Goal: Information Seeking & Learning: Find specific fact

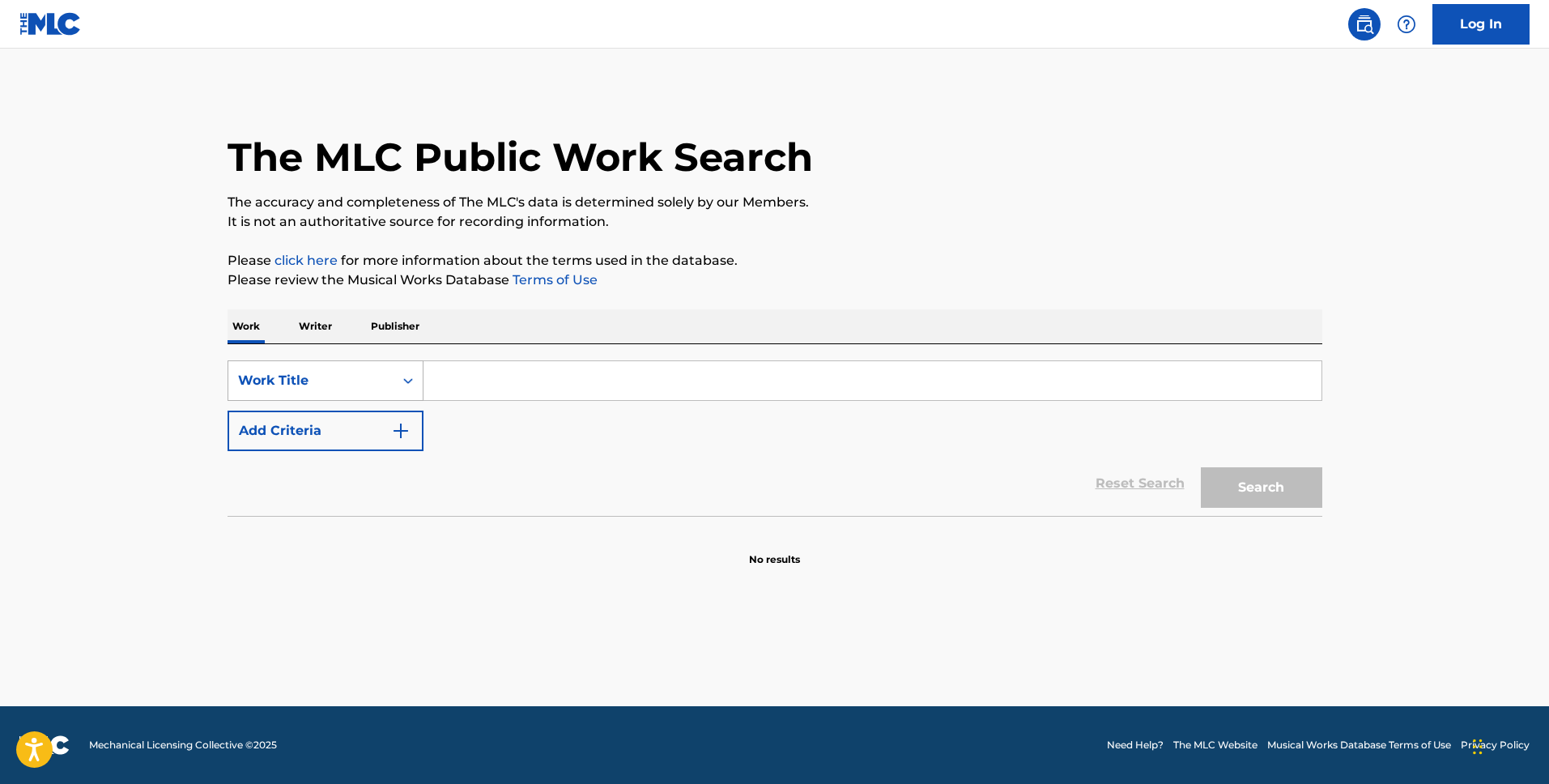
click at [385, 384] on div "Work Title" at bounding box center [311, 380] width 165 height 30
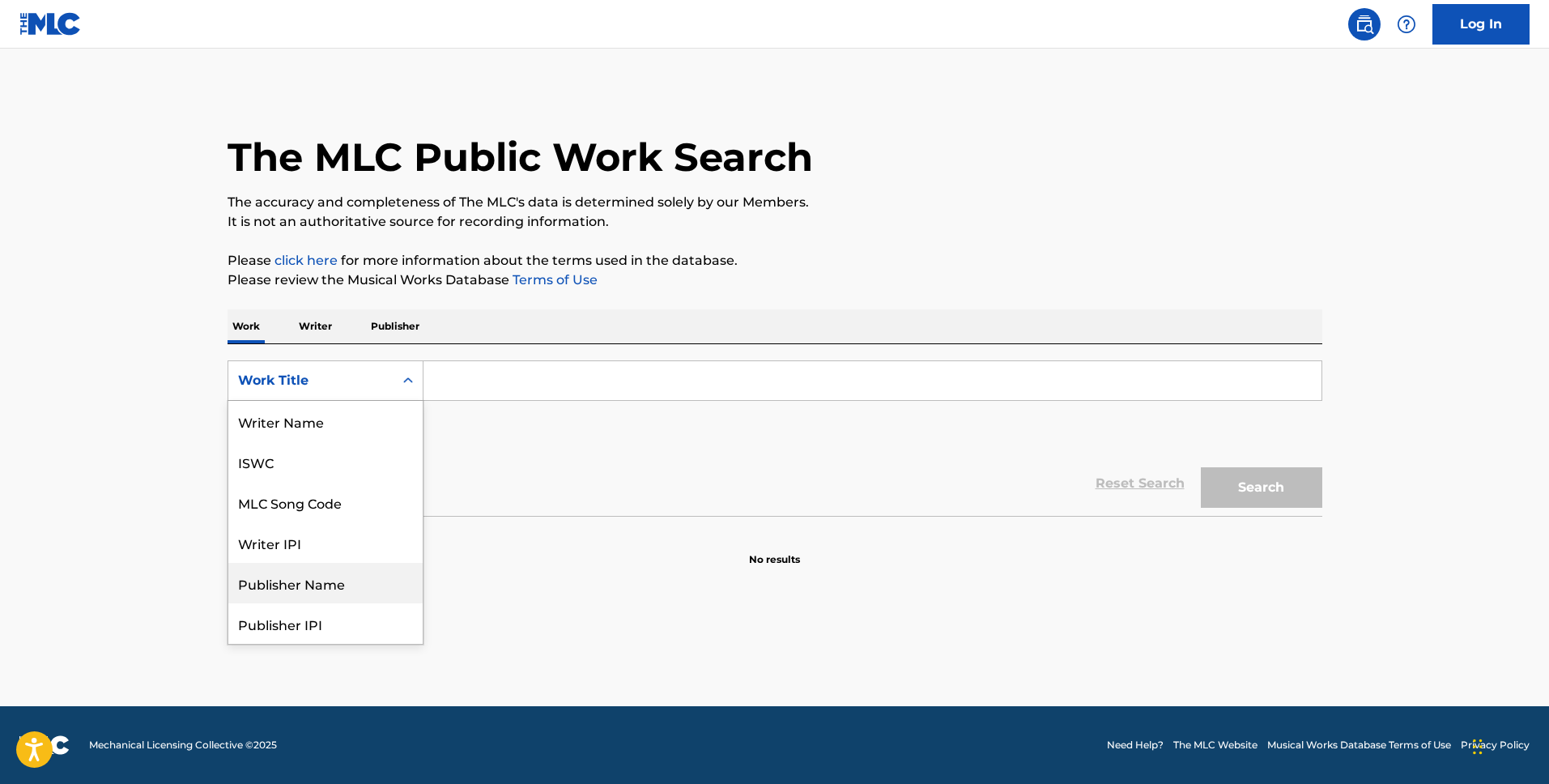
scroll to position [81, 0]
click at [368, 501] on div "Publisher Name" at bounding box center [325, 501] width 195 height 40
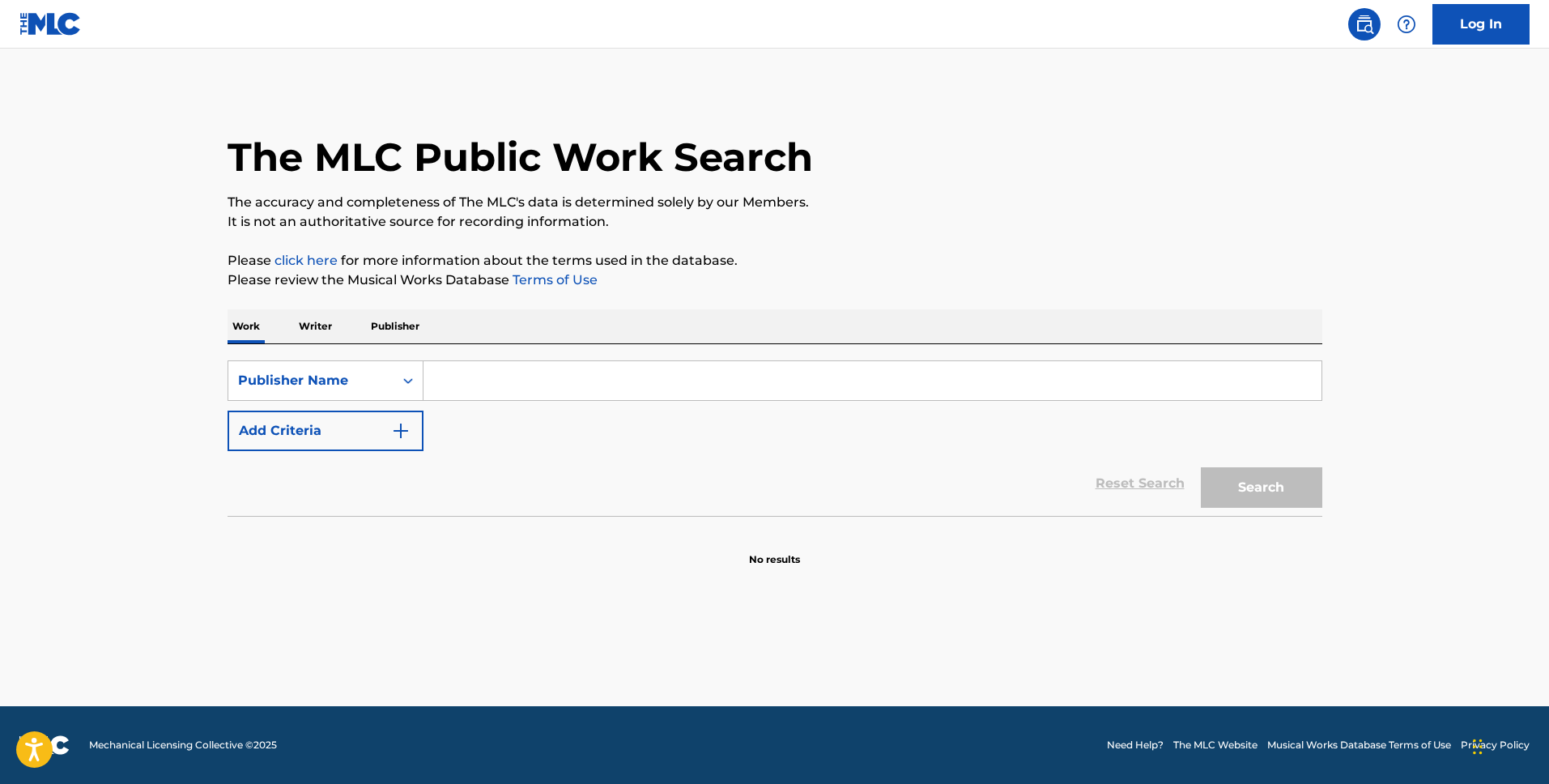
click at [473, 378] on input "Search Form" at bounding box center [872, 379] width 898 height 39
paste input "Firesand Music Publishing"
type input "Firesand Music Publishing"
click at [1249, 494] on button "Search" at bounding box center [1261, 487] width 121 height 40
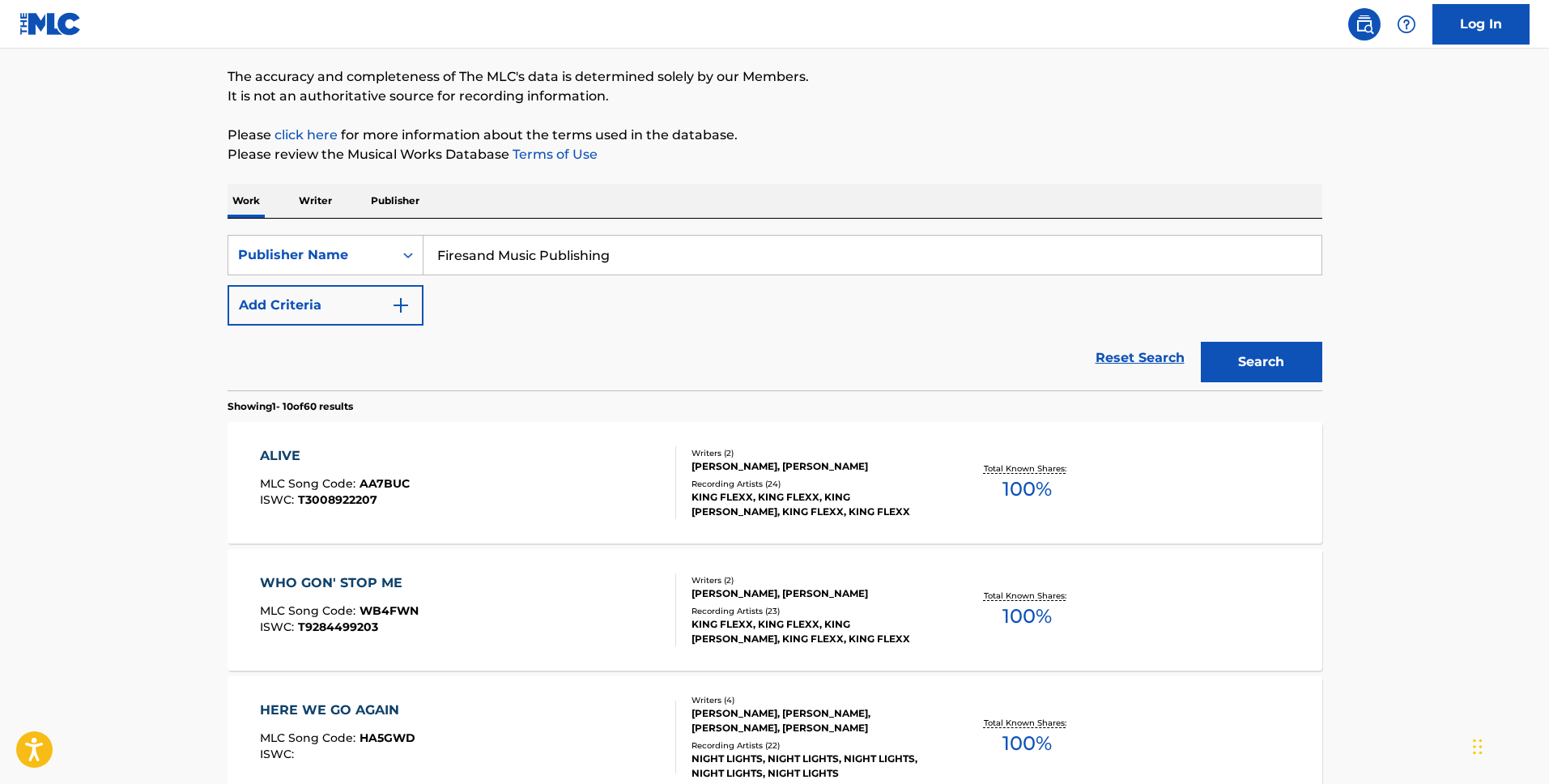
scroll to position [138, 0]
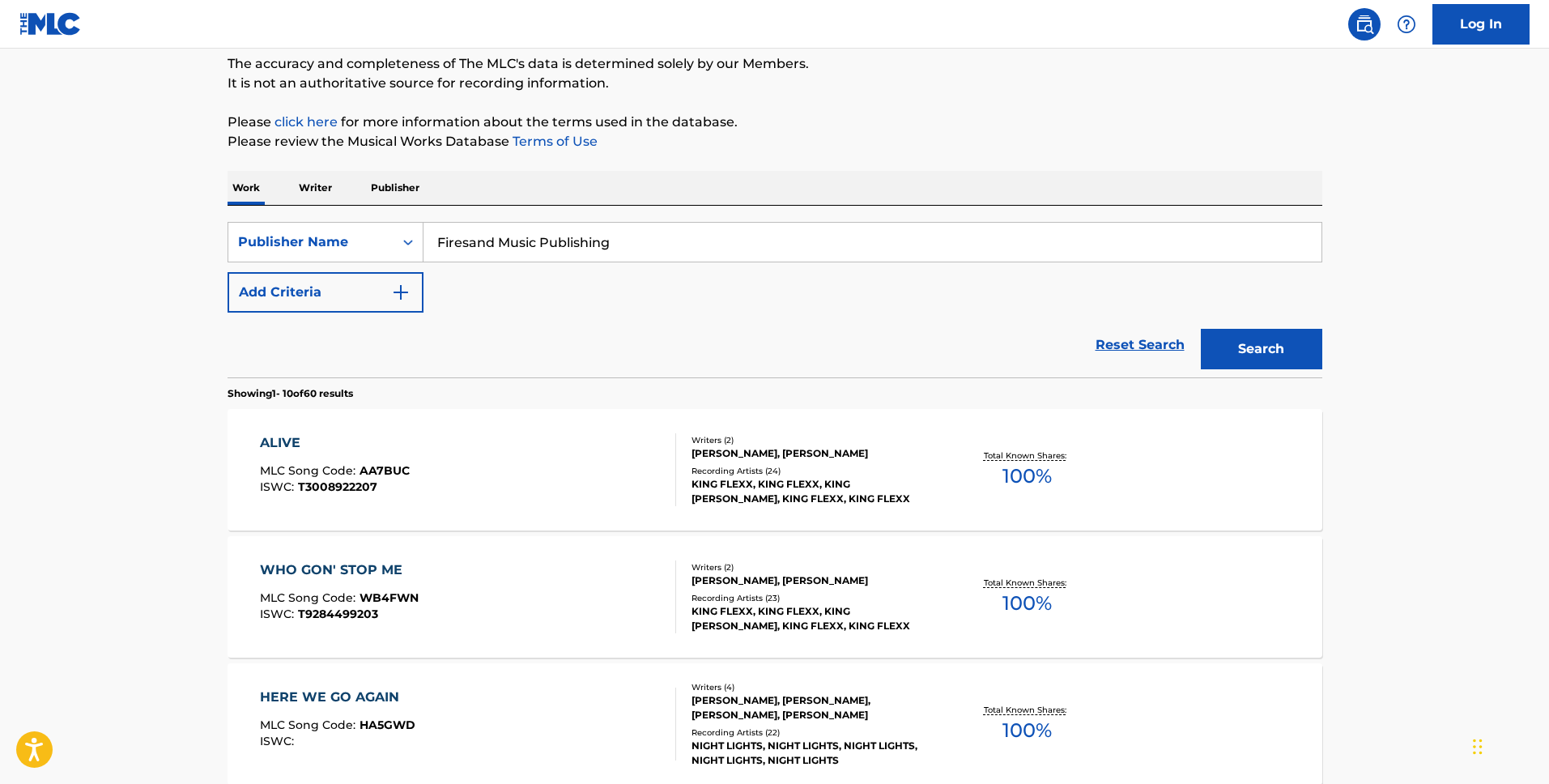
click at [680, 439] on div "Writers ( 2 ) AMIT OFIR, TREVIS ROMELL HARRIS Recording Artists ( 24 ) KING FLE…" at bounding box center [807, 470] width 260 height 72
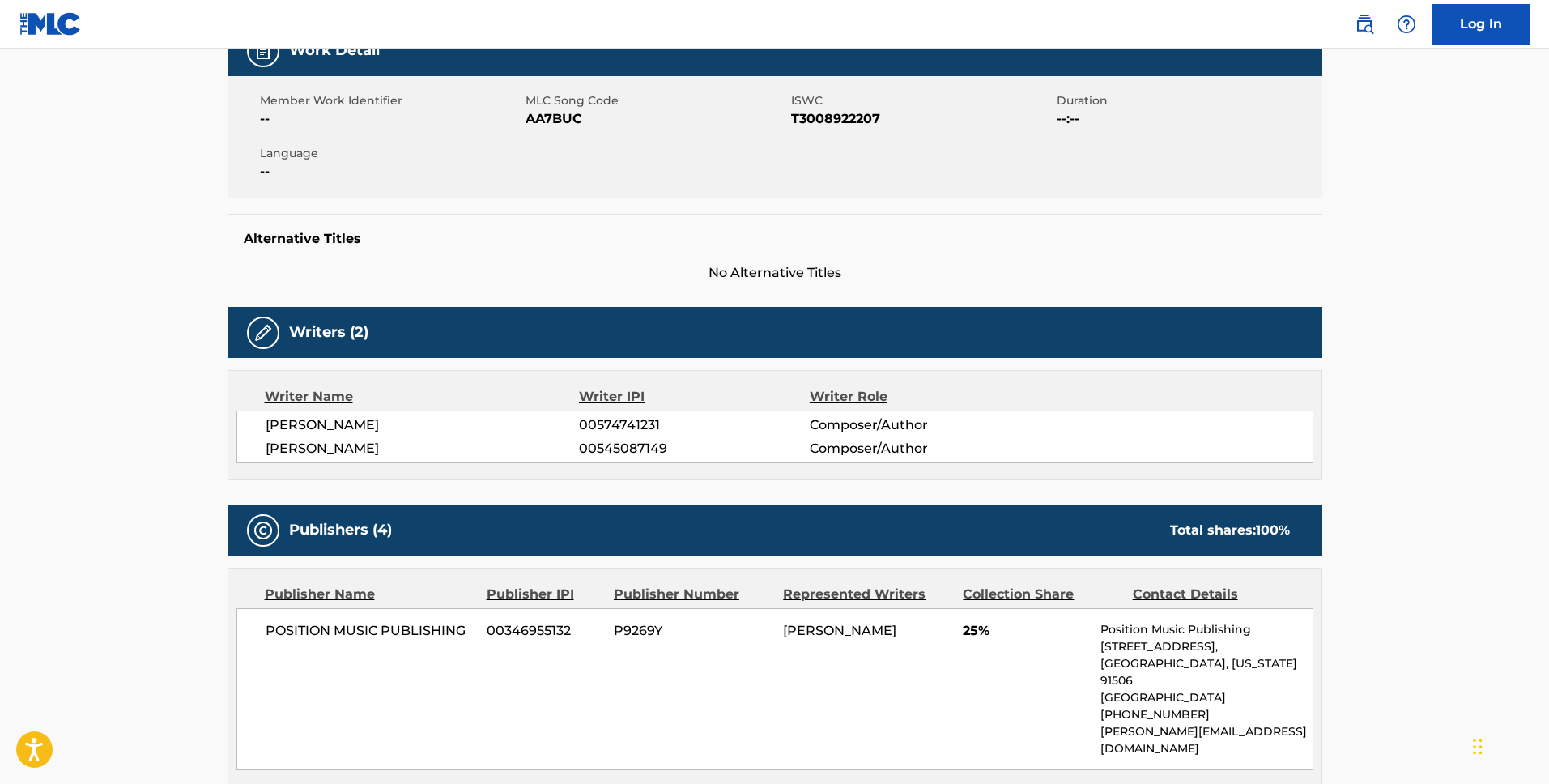
scroll to position [267, 0]
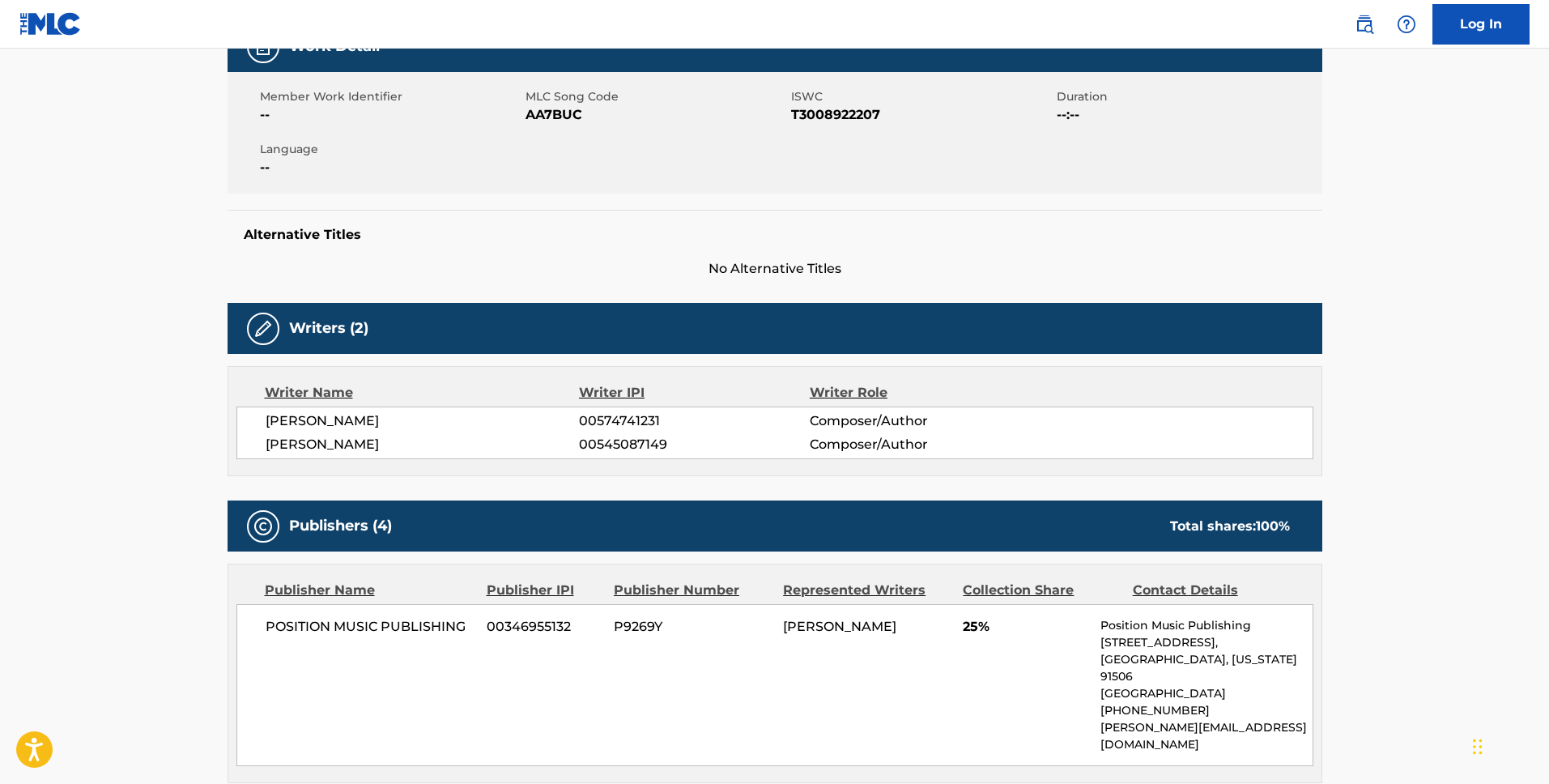
click at [641, 622] on span "P9269Y" at bounding box center [692, 627] width 157 height 20
copy span "P9269Y"
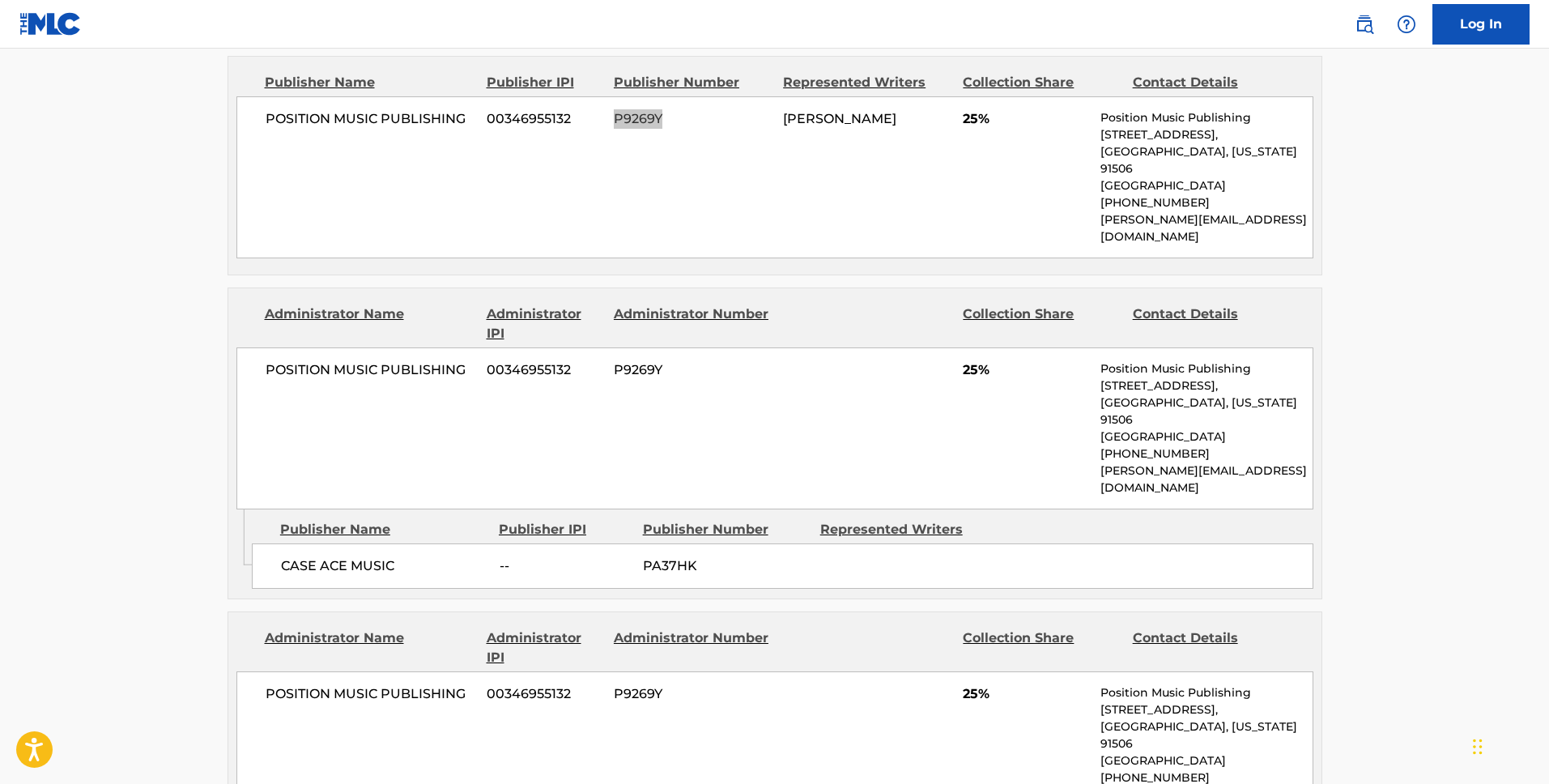
scroll to position [0, 0]
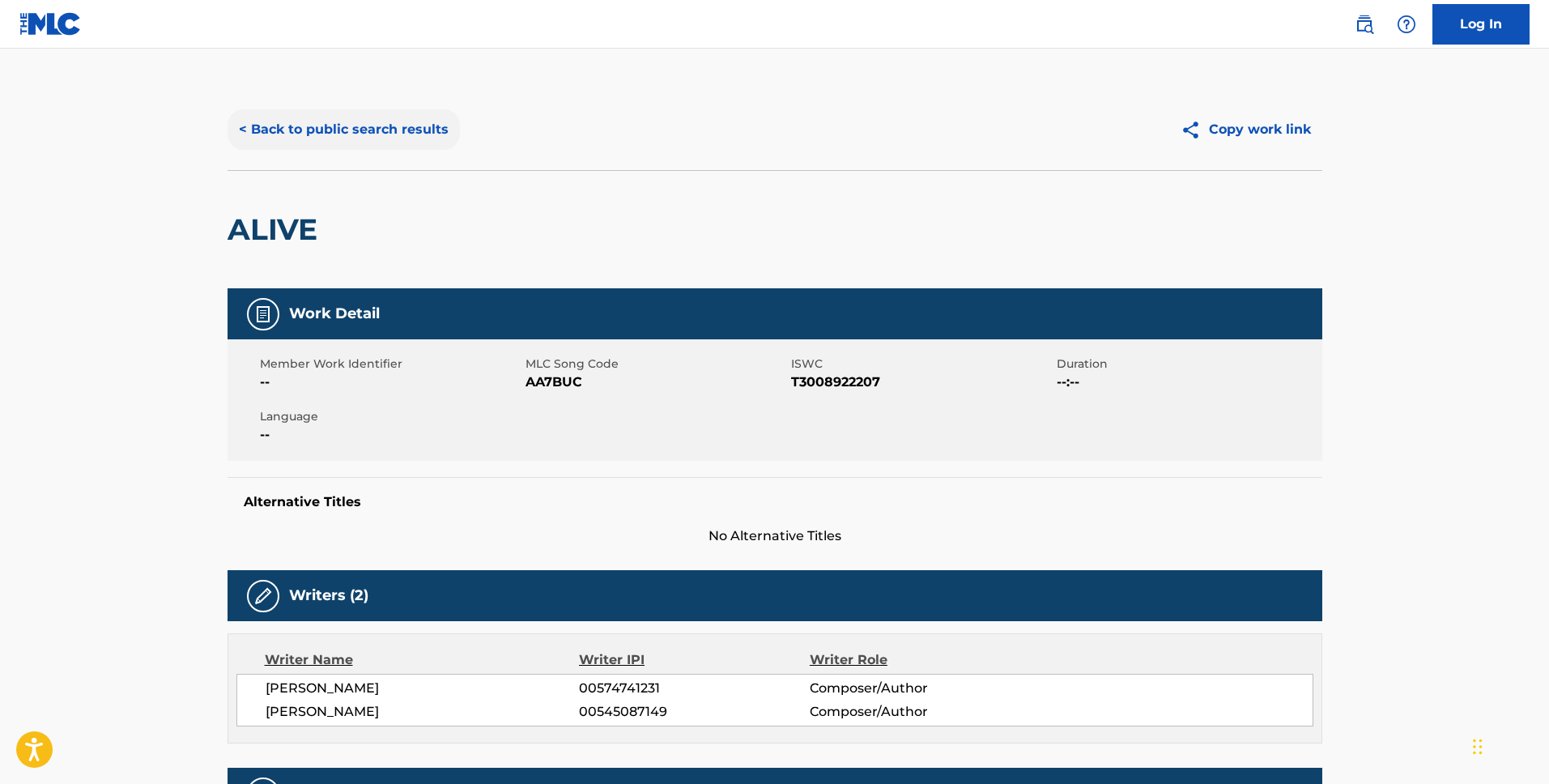
click at [323, 133] on button "< Back to public search results" at bounding box center [344, 129] width 232 height 40
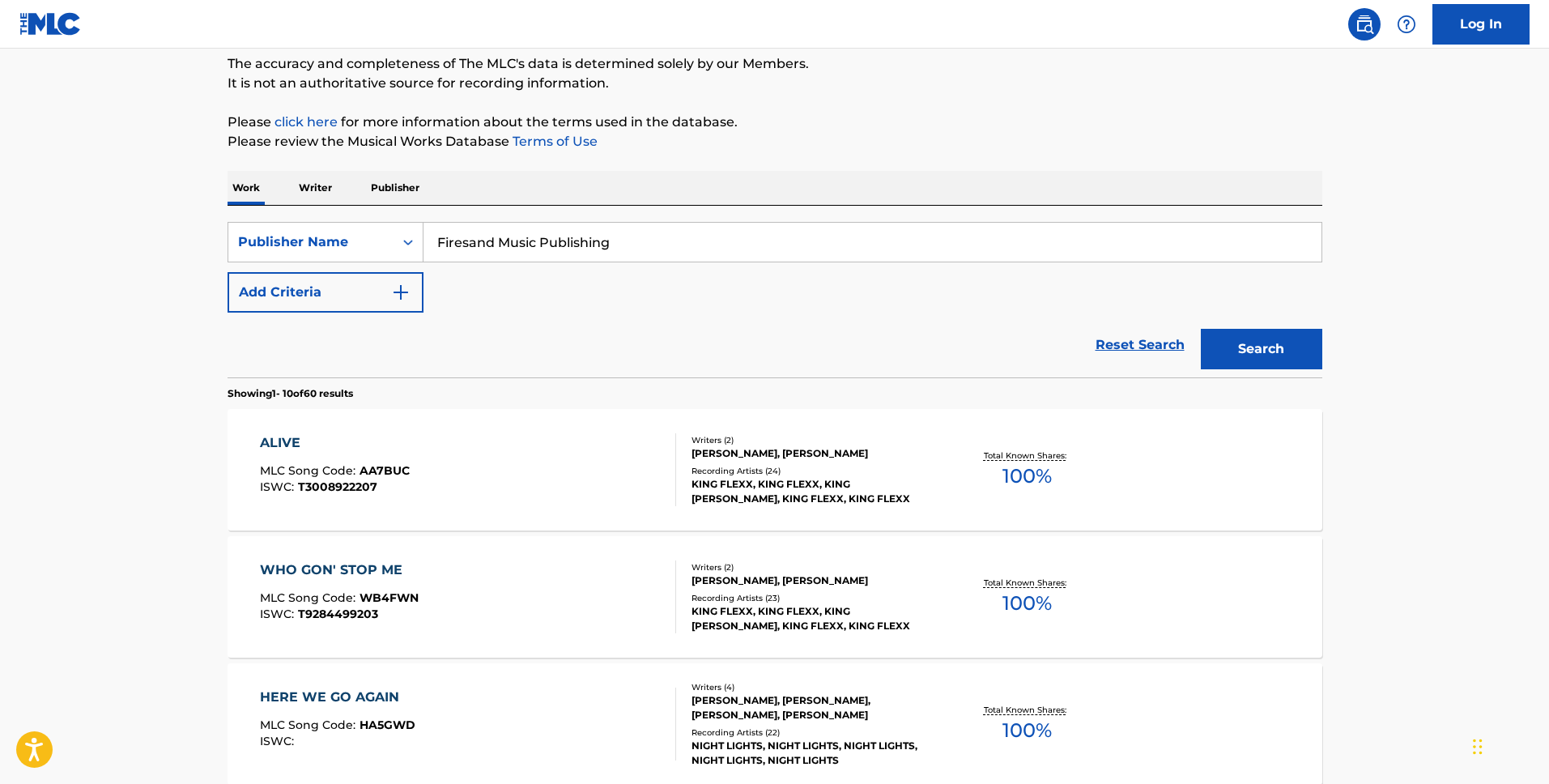
click at [660, 236] on input "Firesand Music Publishing" at bounding box center [872, 241] width 898 height 39
paste input "Pianoboy Songs"
type input "Pianoboy Songs"
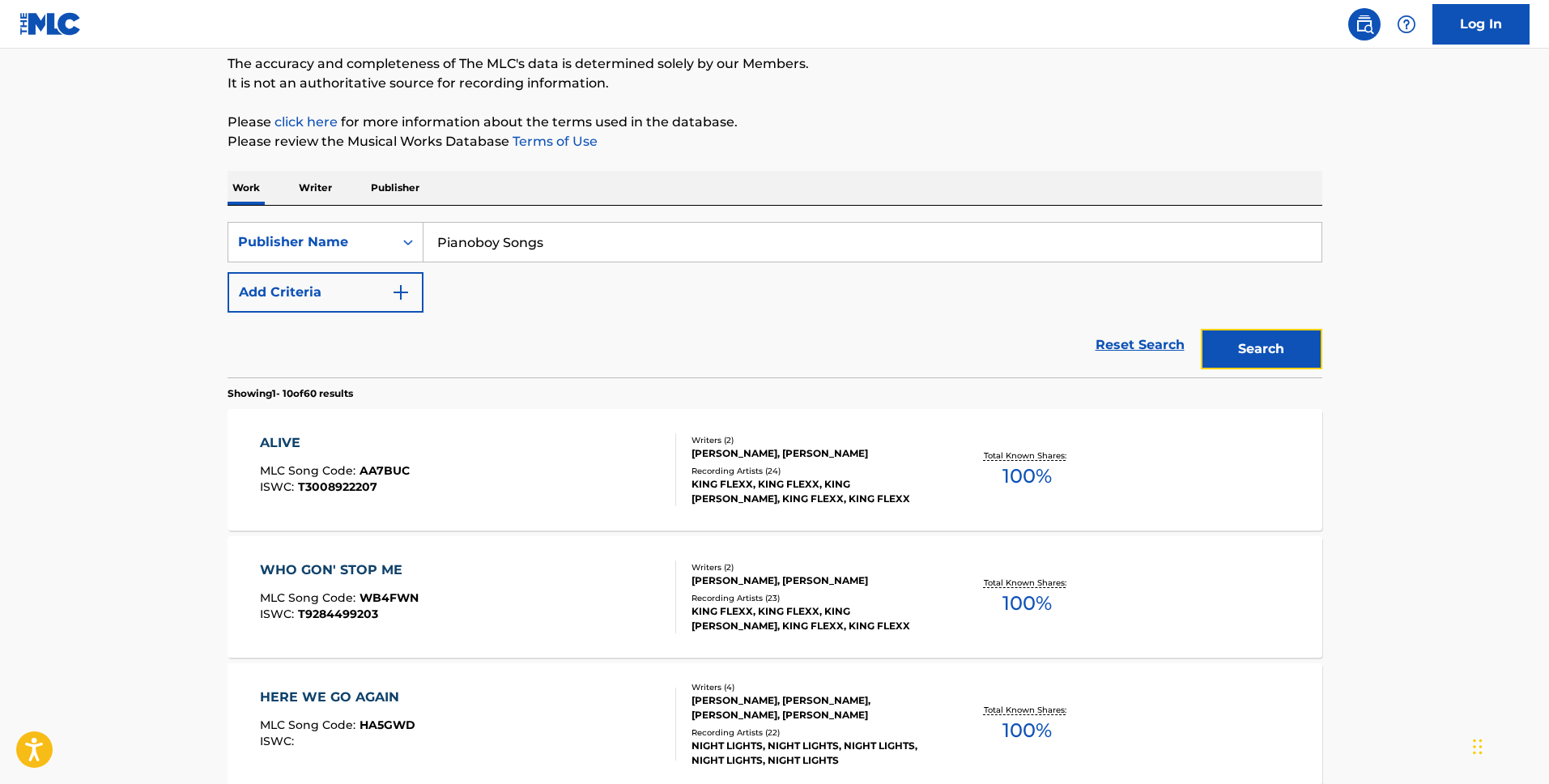
click at [1276, 328] on button "Search" at bounding box center [1261, 348] width 121 height 40
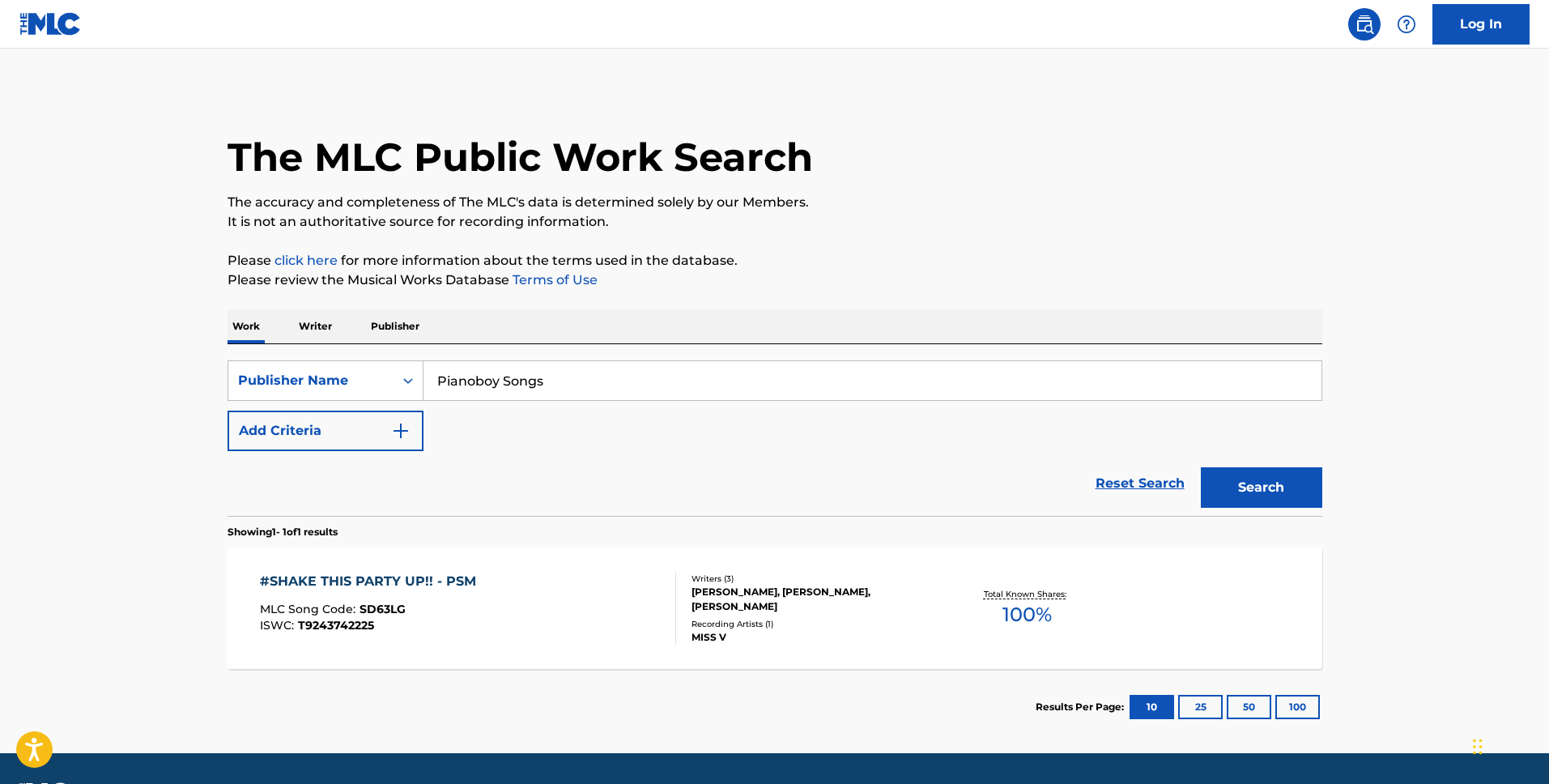
click at [405, 574] on div "#SHAKE THIS PARTY UP!! - PSM" at bounding box center [372, 581] width 224 height 20
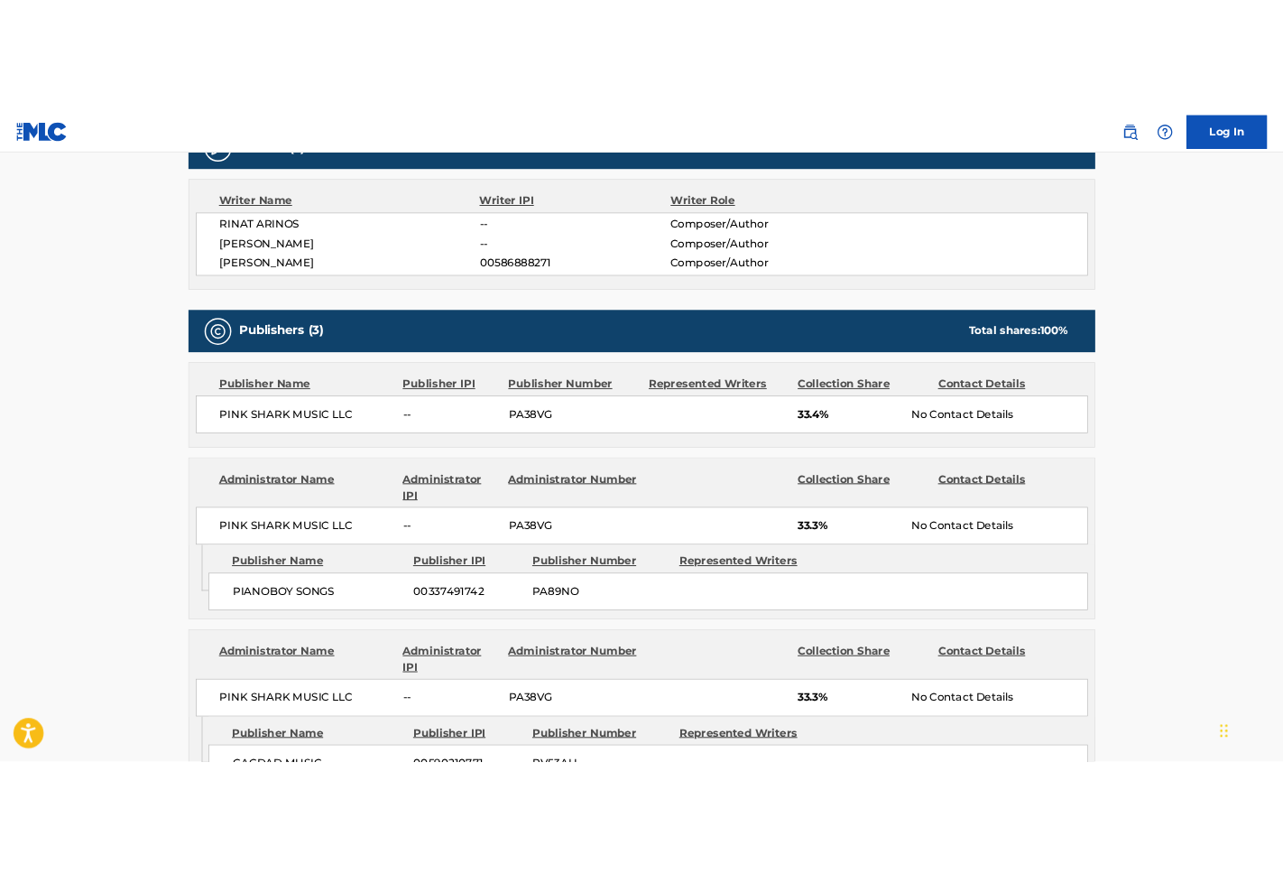
scroll to position [728, 0]
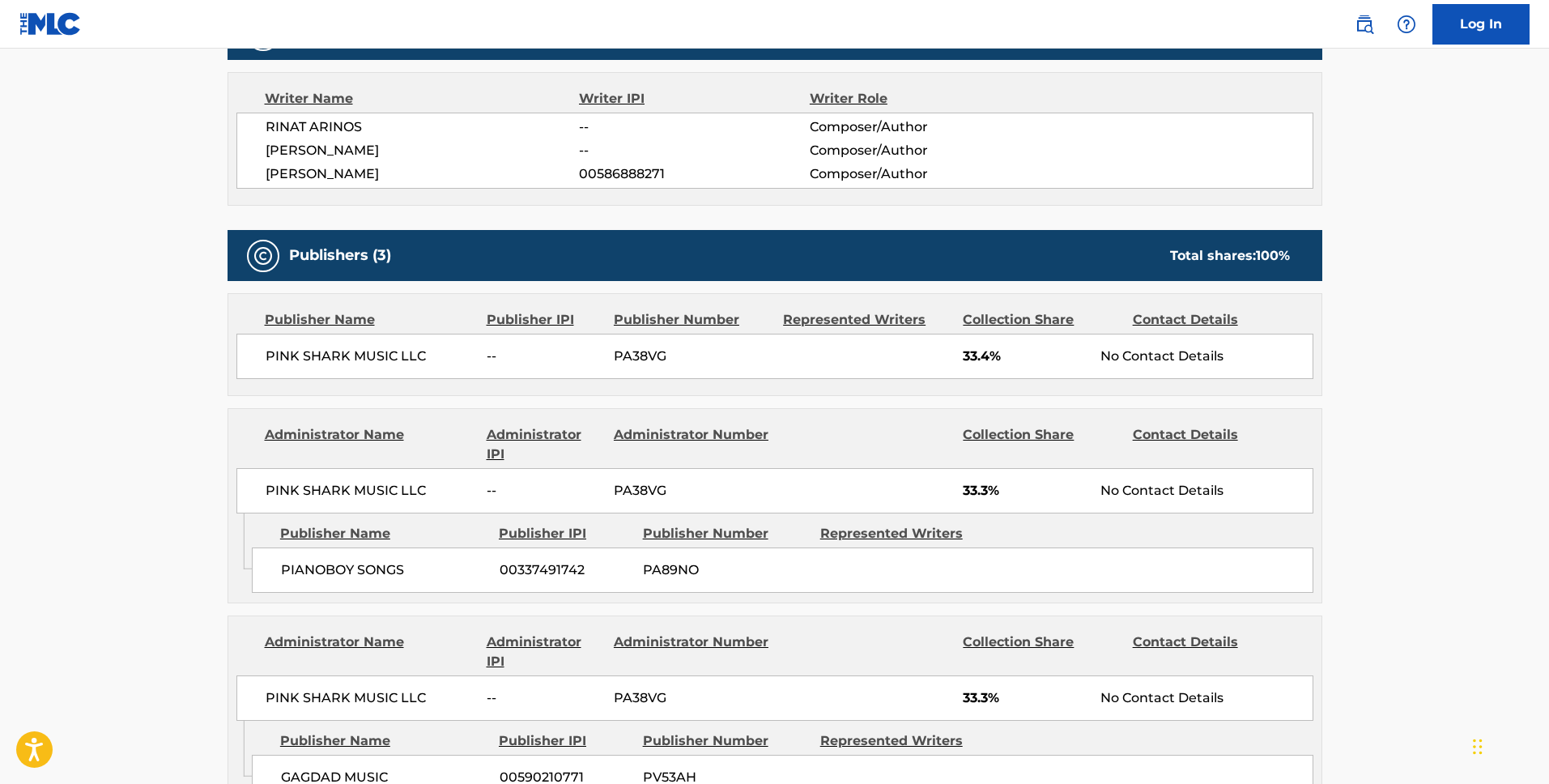
click at [665, 562] on span "PA89NO" at bounding box center [726, 570] width 165 height 20
copy span "PA89NO"
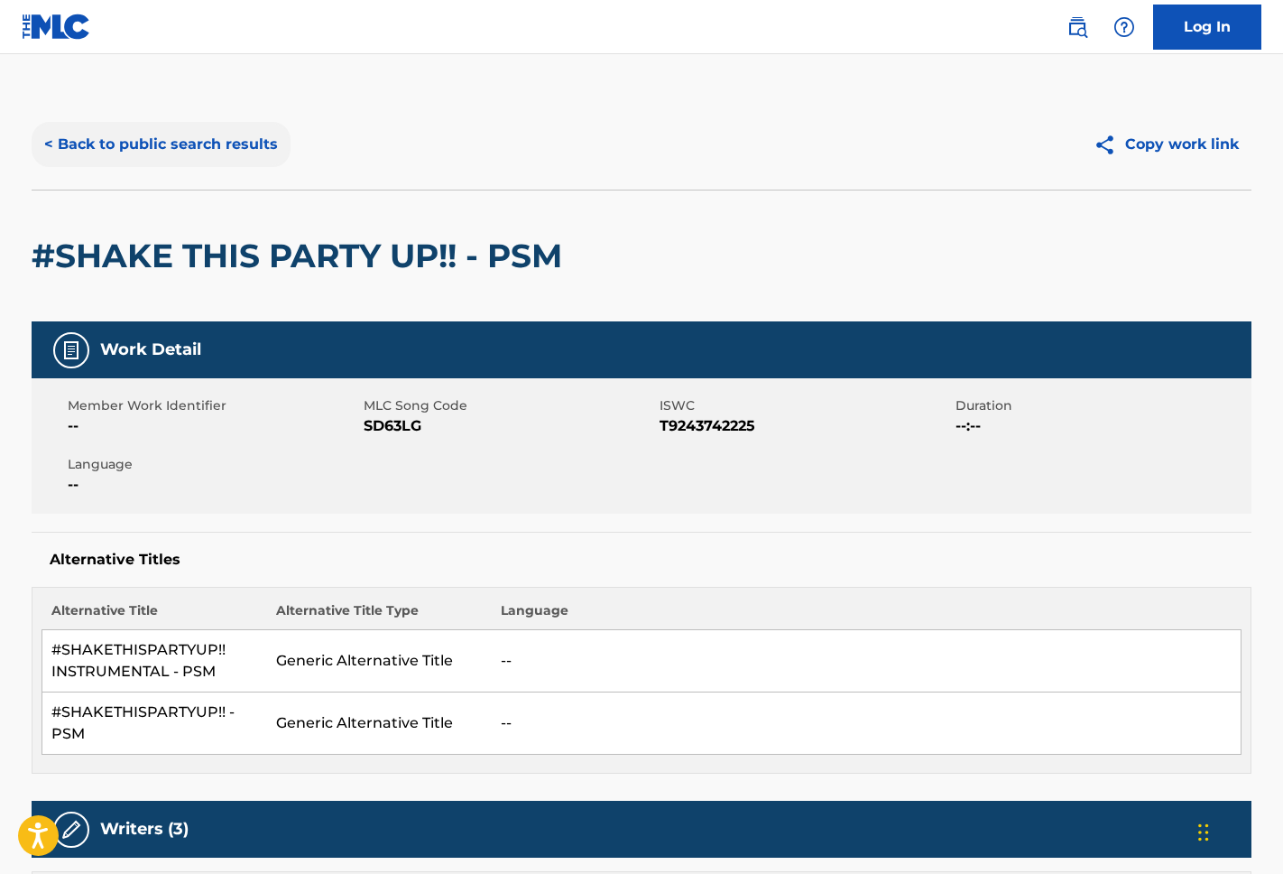
click at [97, 132] on button "< Back to public search results" at bounding box center [161, 144] width 259 height 45
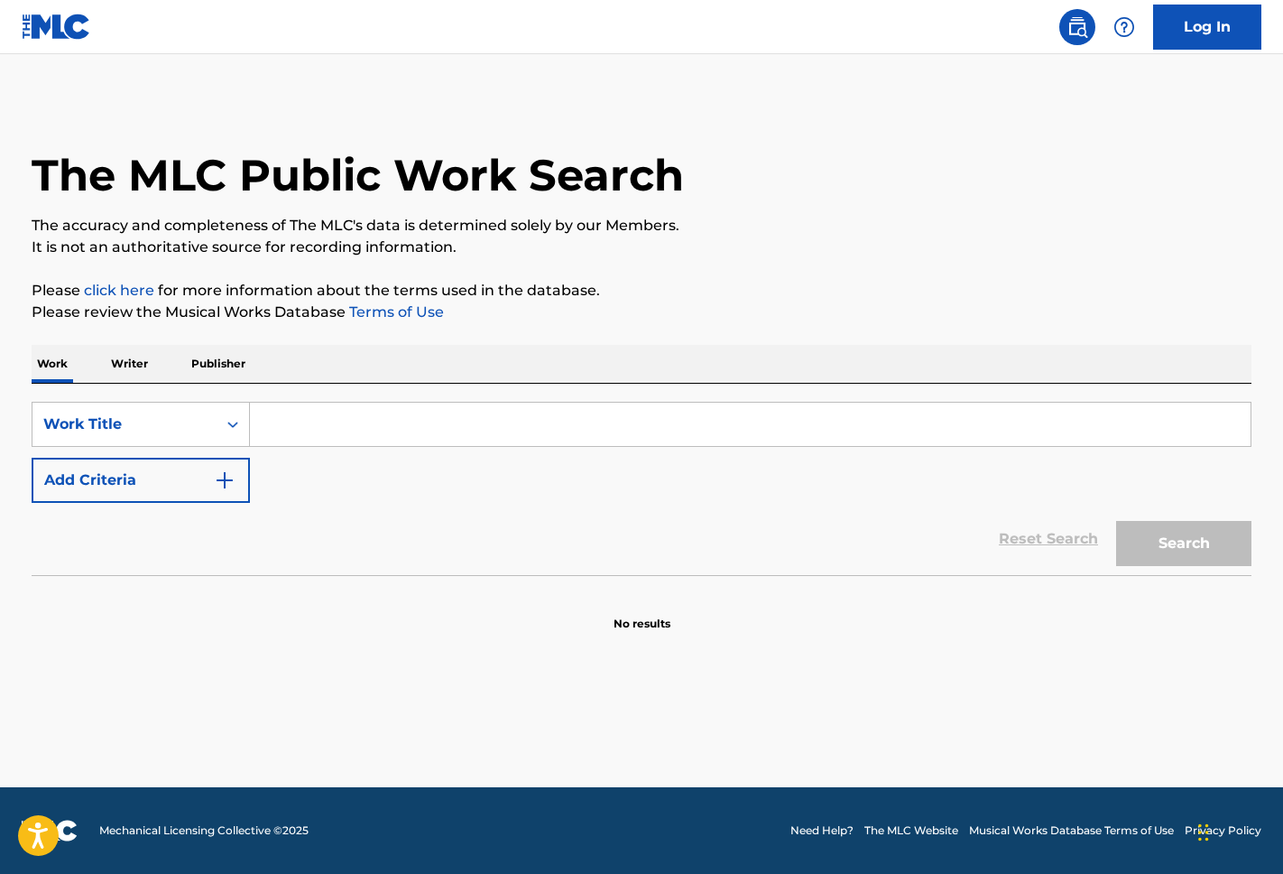
click at [474, 422] on input "Search Form" at bounding box center [750, 423] width 1001 height 43
paste input "Sivart Sound"
type input "Sivart Sound"
click at [1193, 546] on button "Search" at bounding box center [1183, 543] width 135 height 45
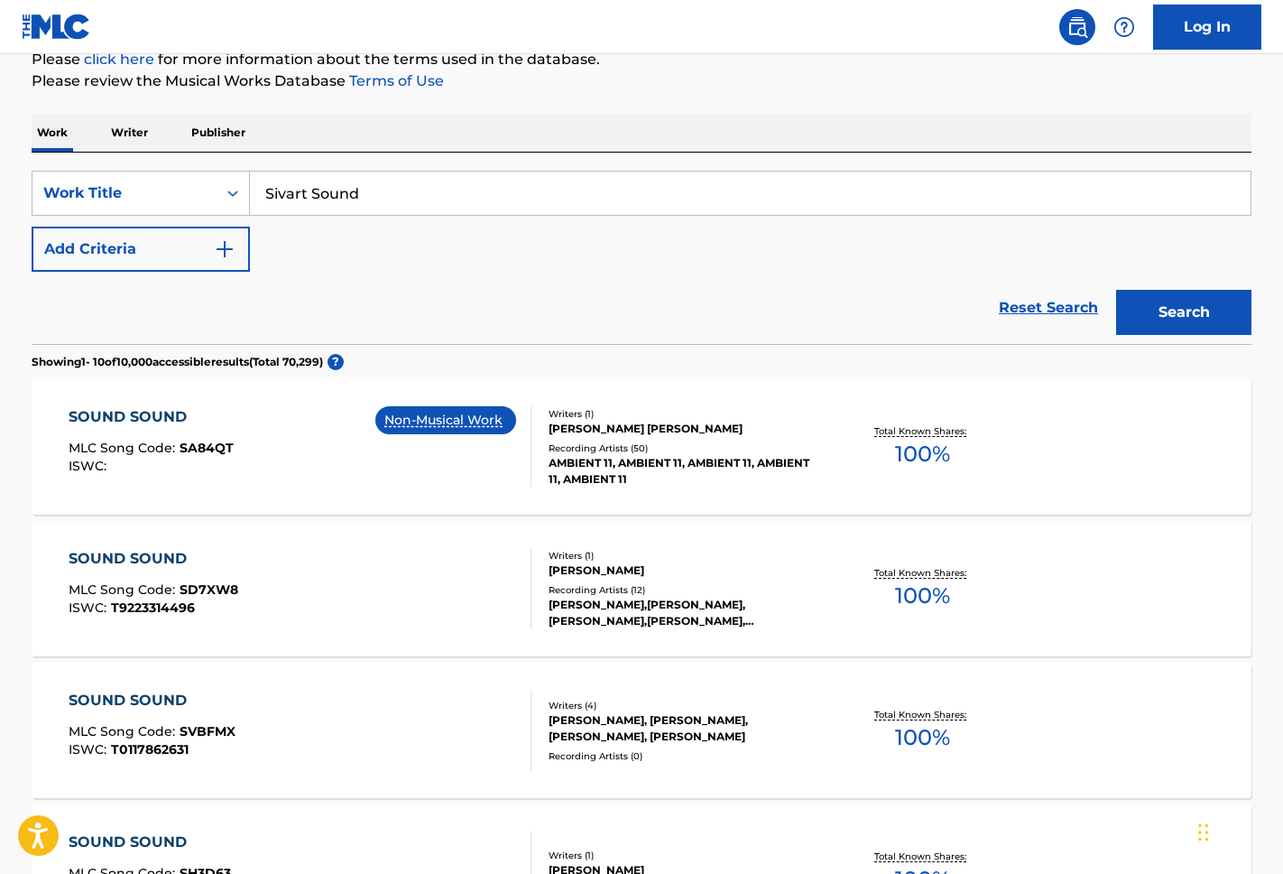
scroll to position [236, 0]
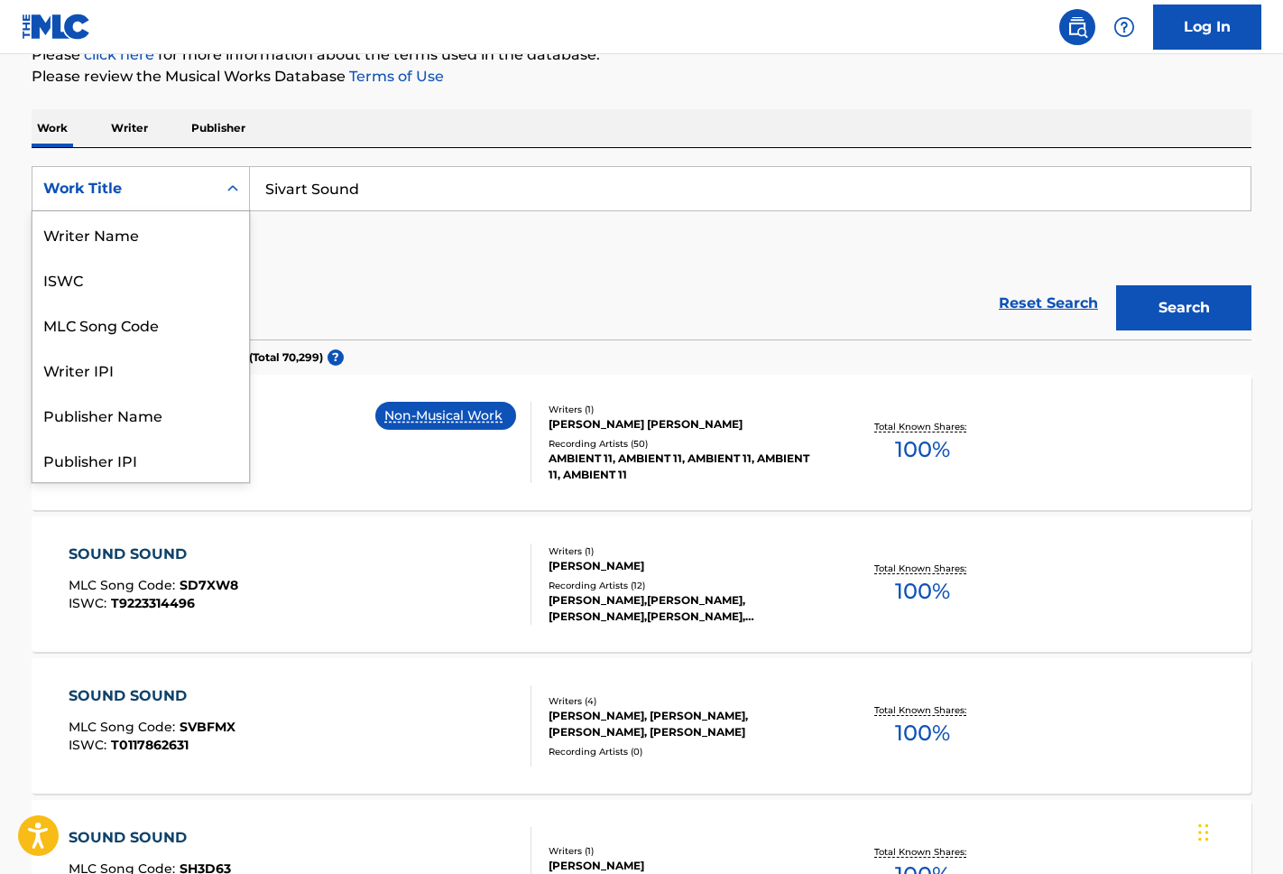
click at [142, 169] on div "Work Title" at bounding box center [141, 188] width 218 height 45
click at [157, 320] on div "Publisher Name" at bounding box center [140, 323] width 217 height 45
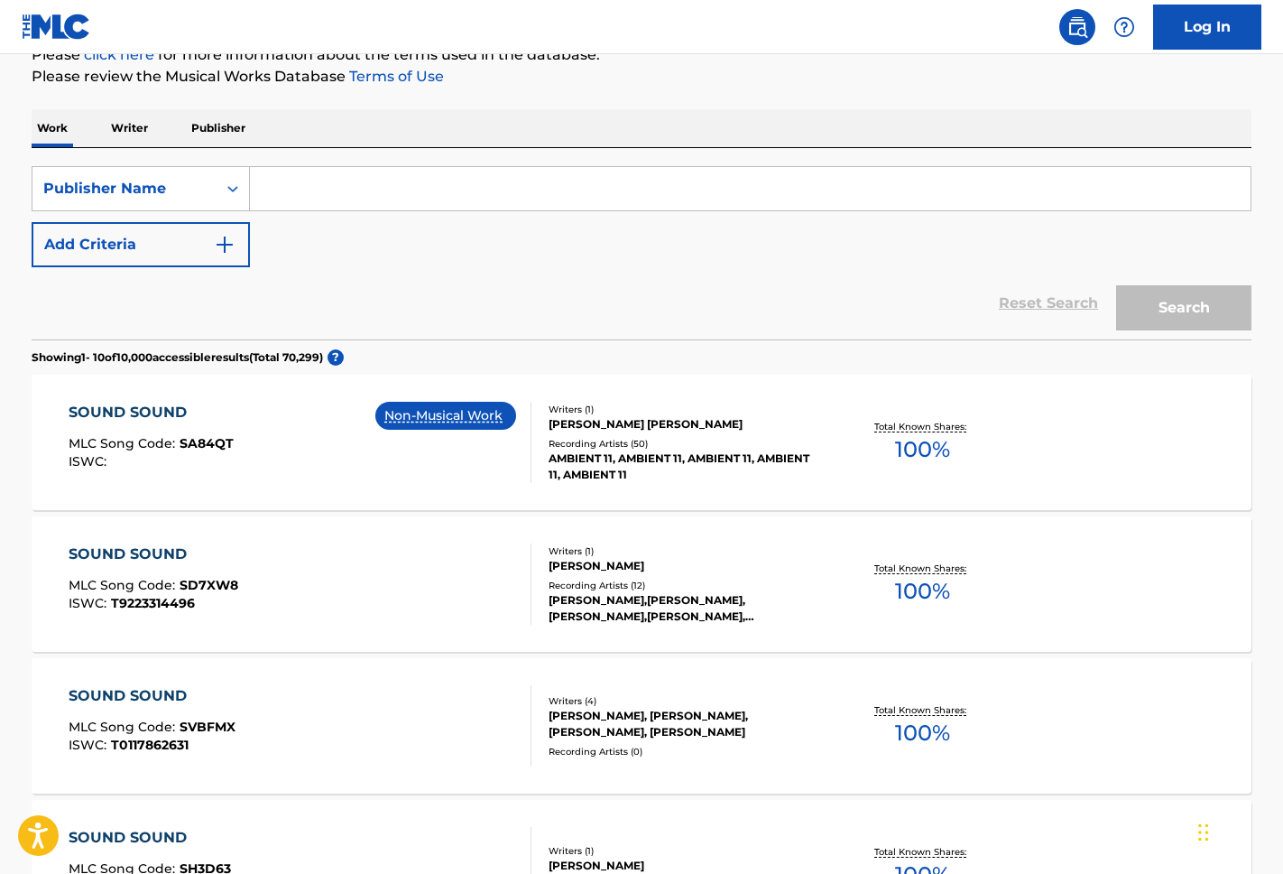
click at [385, 182] on input "Search Form" at bounding box center [750, 188] width 1001 height 43
paste input "Sivart Sound"
type input "Sivart Sound"
click at [1177, 310] on button "Search" at bounding box center [1183, 307] width 135 height 45
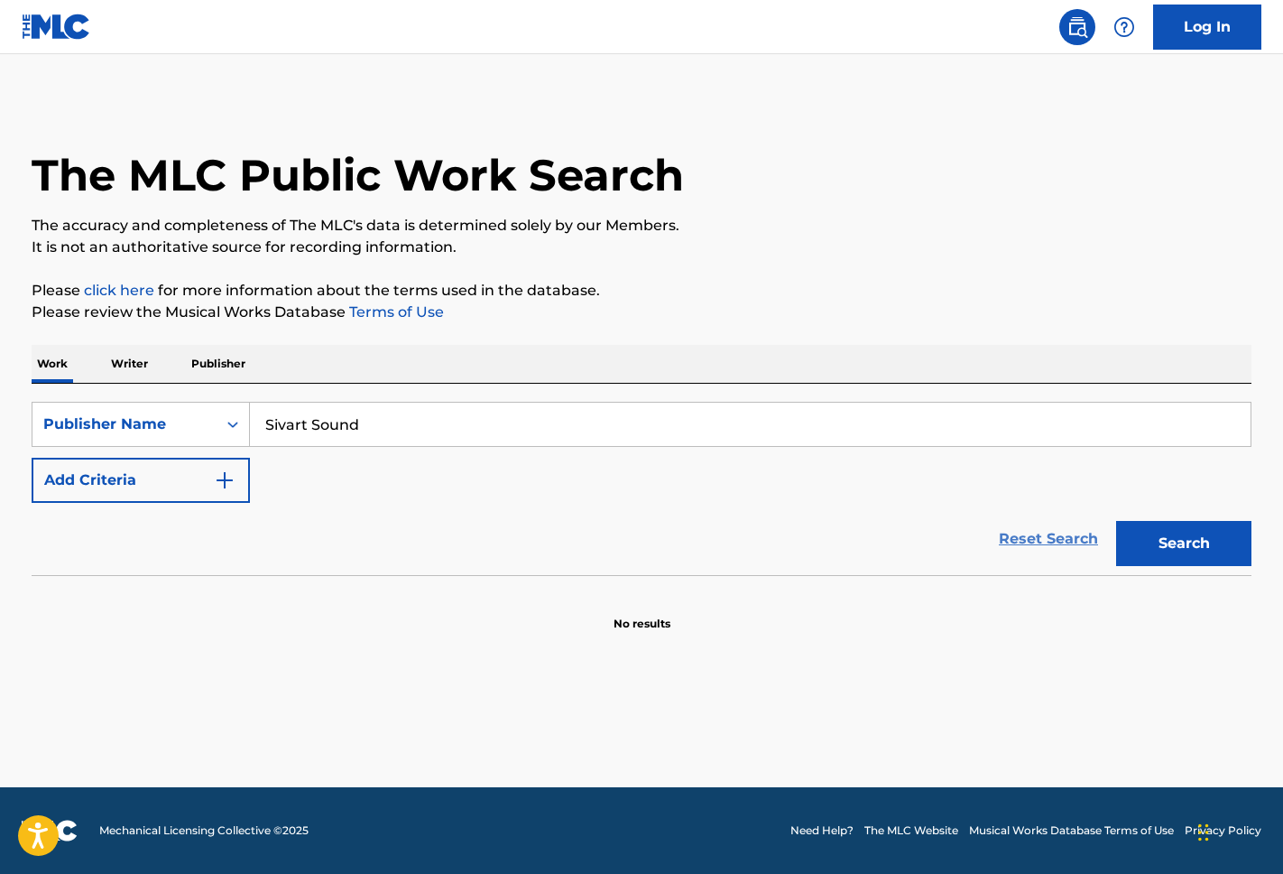
click at [1095, 547] on link "Reset Search" at bounding box center [1048, 539] width 117 height 40
click at [1167, 541] on div "Search" at bounding box center [1179, 539] width 144 height 72
click at [633, 432] on input "Search Form" at bounding box center [750, 423] width 1001 height 43
click at [113, 406] on div "Work Title" at bounding box center [141, 424] width 218 height 45
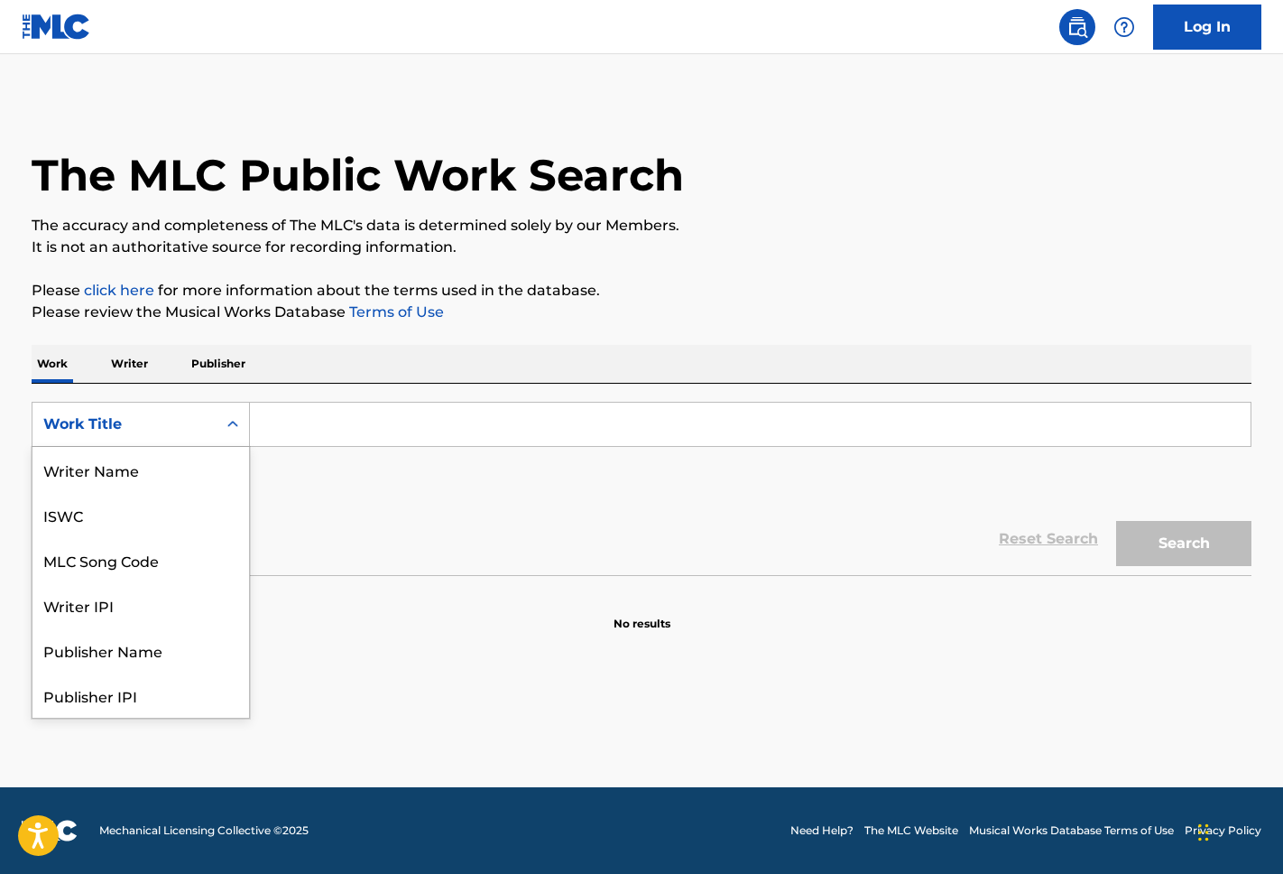
scroll to position [90, 0]
click at [149, 560] on div "Publisher Name" at bounding box center [140, 559] width 217 height 45
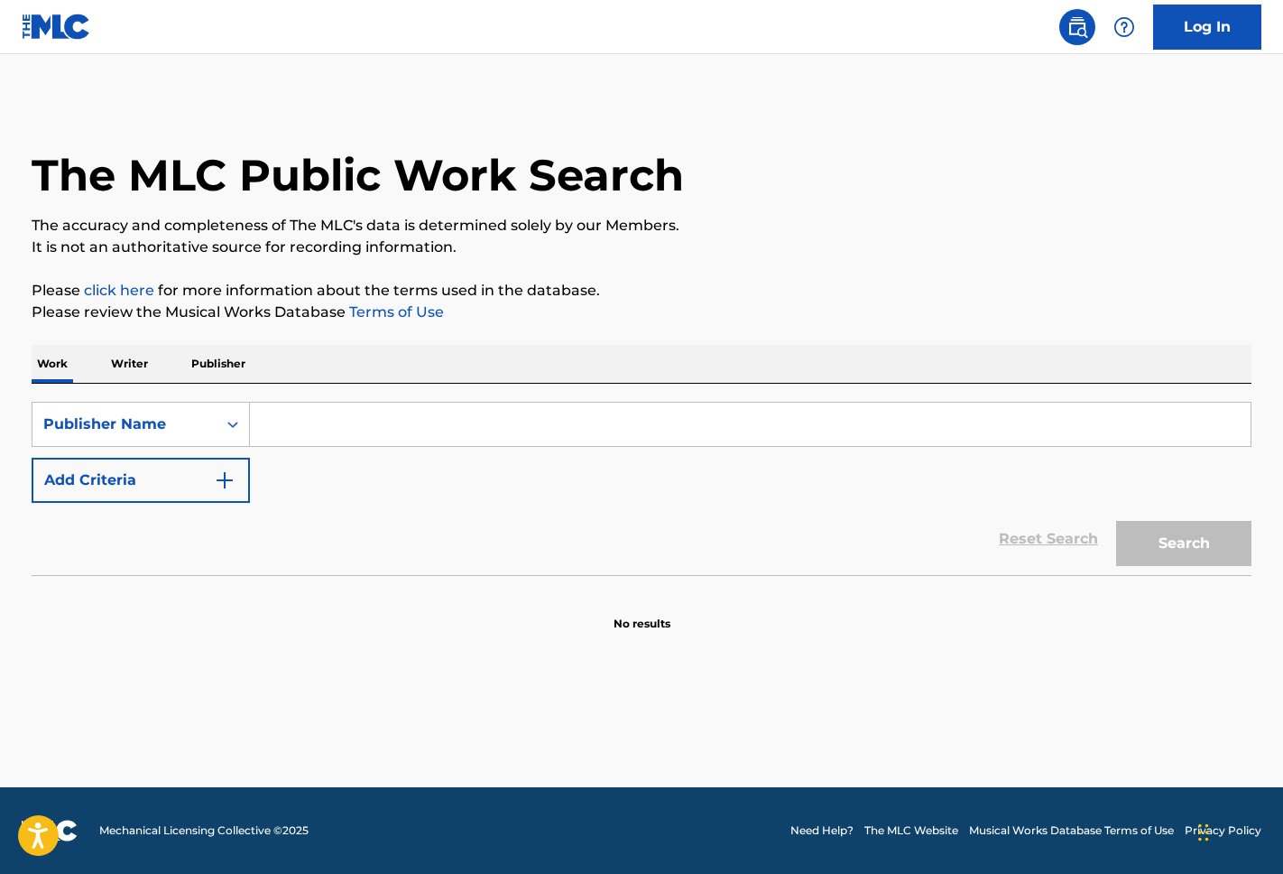
click at [515, 406] on input "Search Form" at bounding box center [750, 423] width 1001 height 43
paste input "Sivart Sound"
type input "Sivart Sound"
click at [1213, 541] on button "Search" at bounding box center [1183, 543] width 135 height 45
click at [205, 436] on div "Publisher Name" at bounding box center [124, 424] width 184 height 34
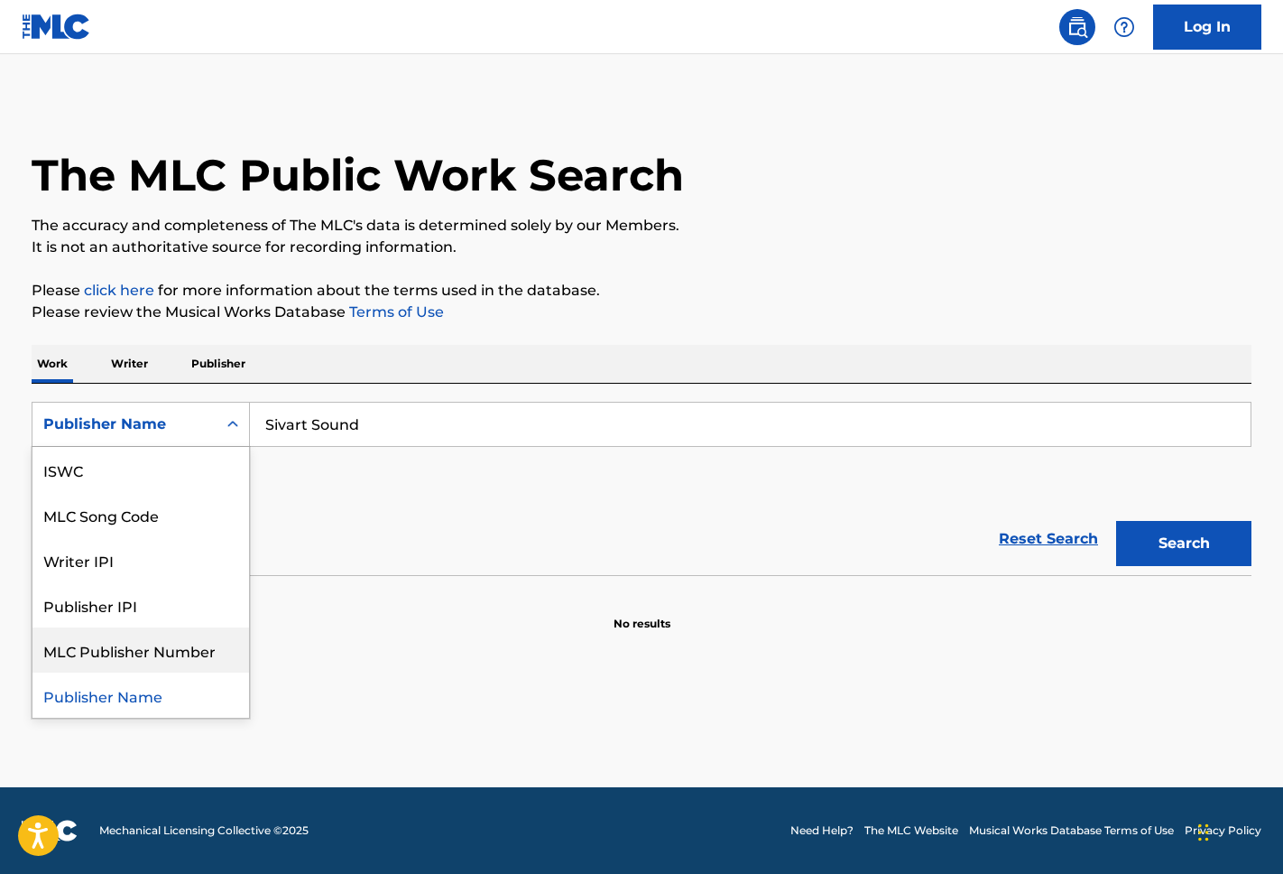
click at [188, 646] on div "MLC Publisher Number" at bounding box center [140, 649] width 217 height 45
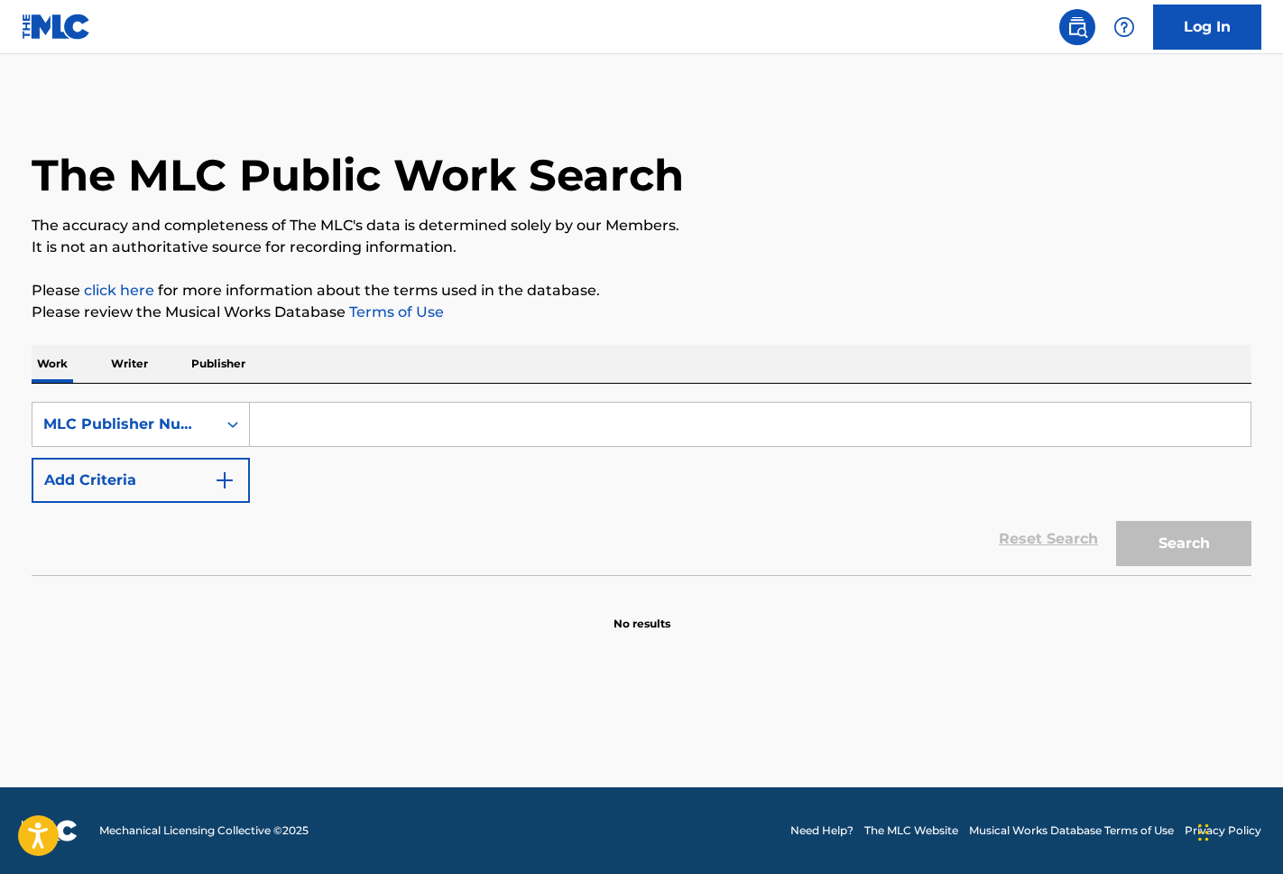
click at [413, 419] on input "Search Form" at bounding box center [750, 423] width 1001 height 43
paste input "442632572"
type input "442632572"
click at [1243, 561] on button "Search" at bounding box center [1183, 543] width 135 height 45
click at [408, 429] on input "442632572" at bounding box center [750, 423] width 1001 height 43
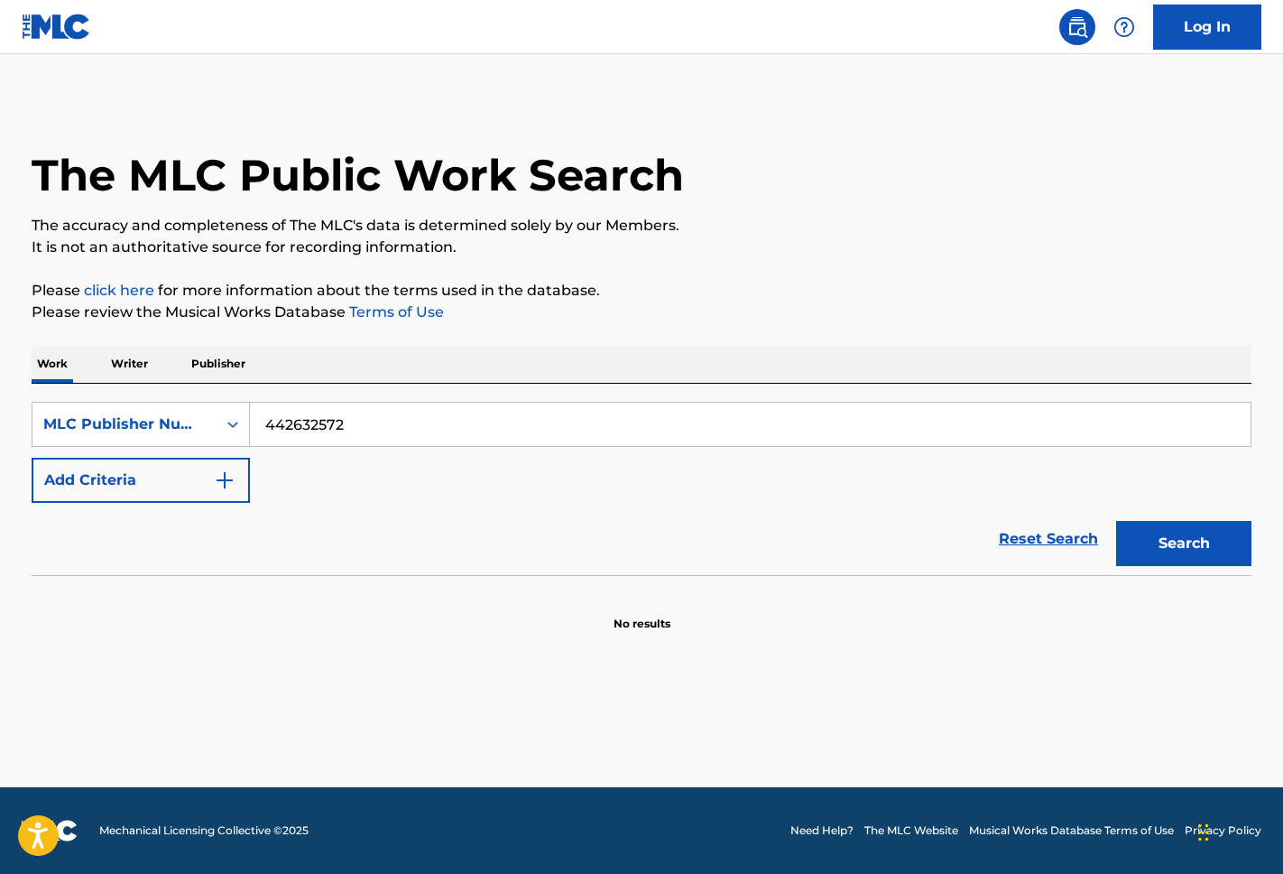
click at [408, 429] on input "442632572" at bounding box center [750, 423] width 1001 height 43
click at [1116, 521] on button "Search" at bounding box center [1183, 543] width 135 height 45
click at [218, 366] on p "Publisher" at bounding box center [218, 364] width 65 height 38
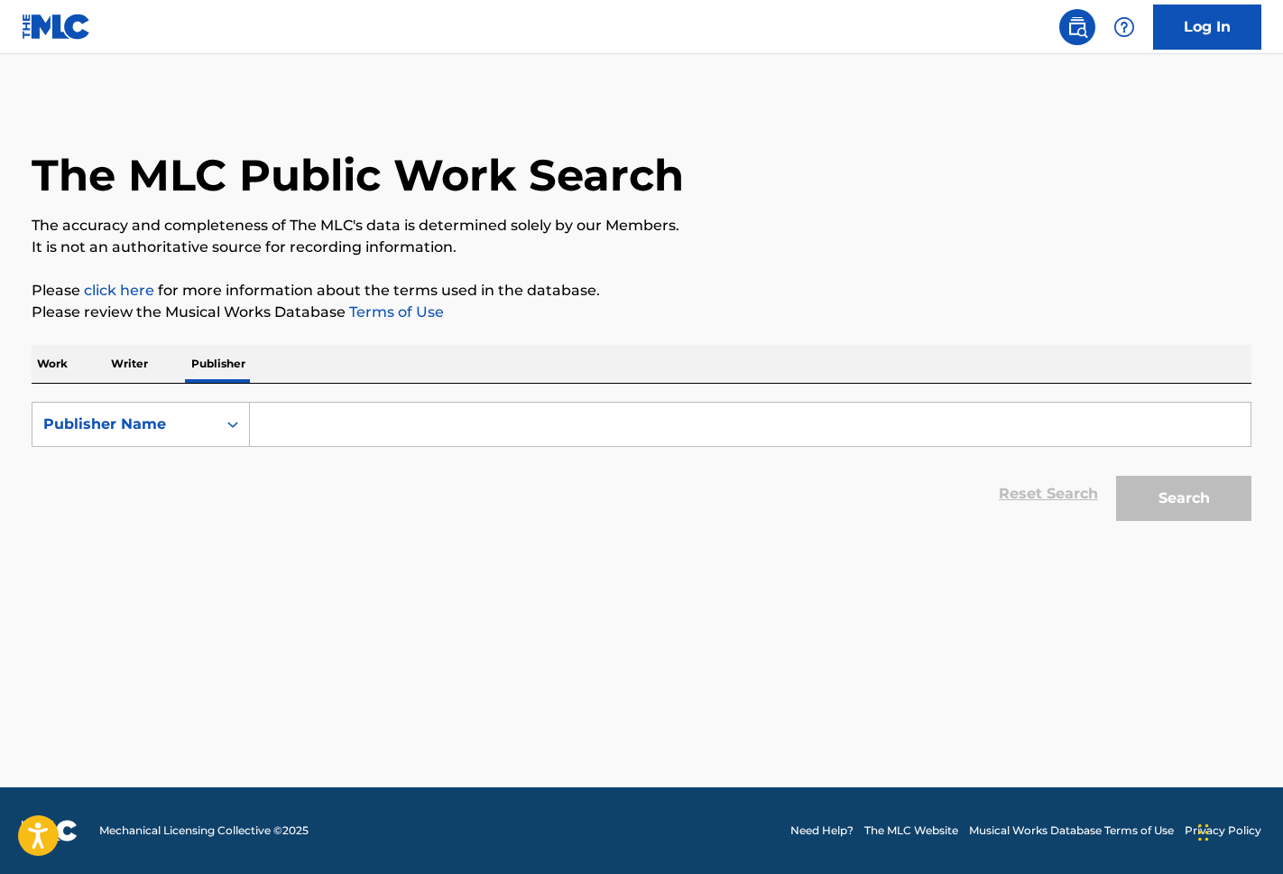
click at [300, 404] on input "Search Form" at bounding box center [750, 423] width 1001 height 43
paste input "442632572"
type input "442632572"
click at [1116, 476] on button "Search" at bounding box center [1183, 498] width 135 height 45
click at [1231, 503] on button "Search" at bounding box center [1183, 498] width 135 height 45
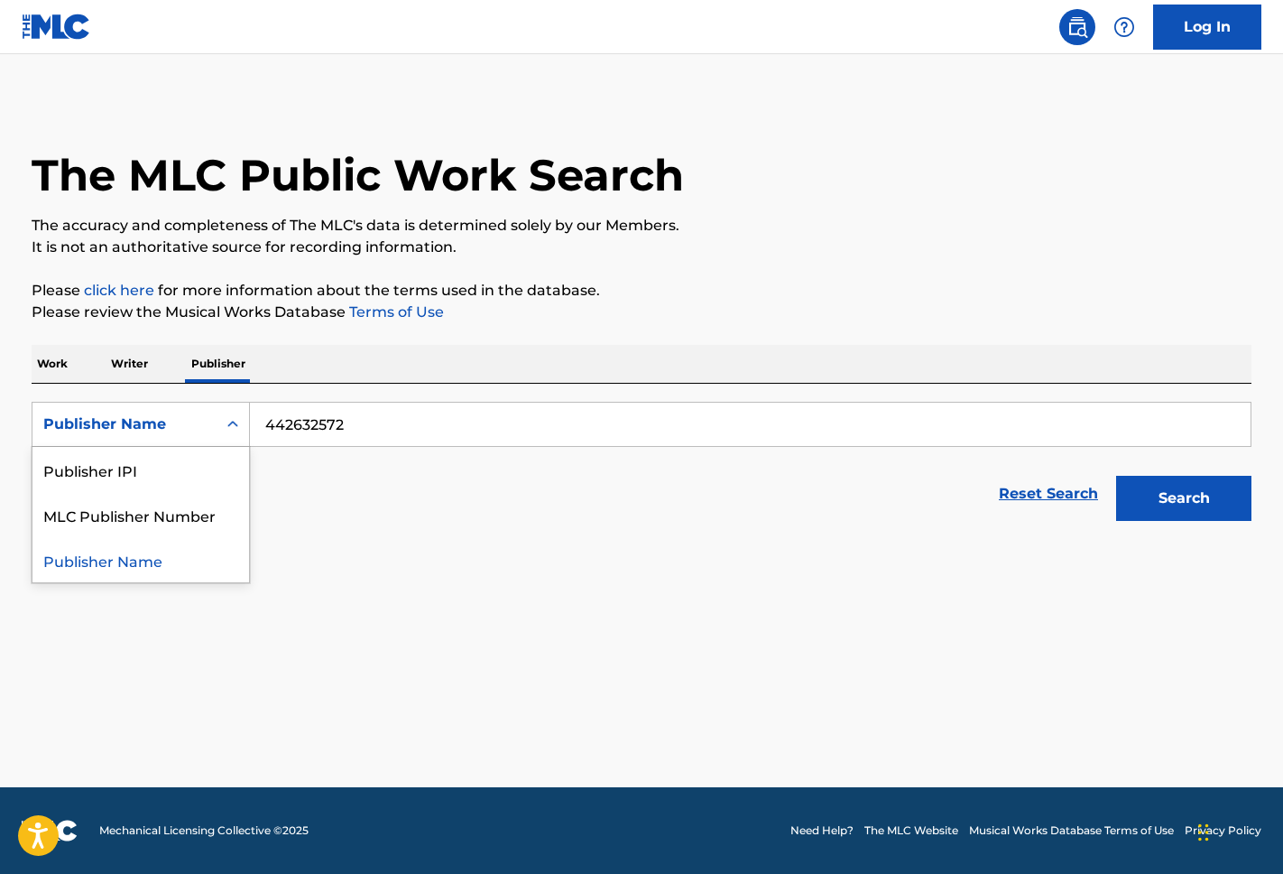
click at [236, 404] on div "Search Form" at bounding box center [233, 423] width 32 height 43
click at [46, 367] on p "Work" at bounding box center [53, 364] width 42 height 38
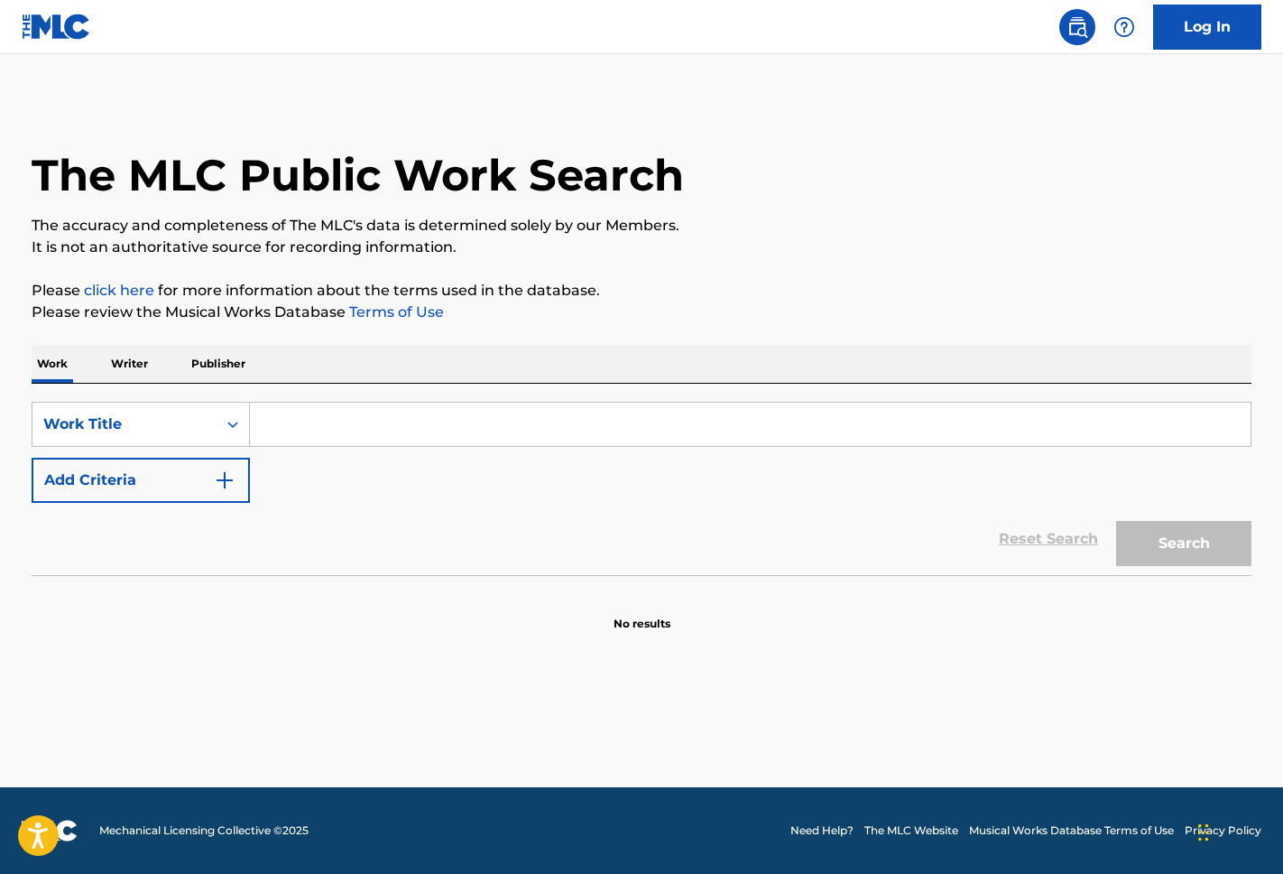
click at [349, 413] on input "Search Form" at bounding box center [750, 423] width 1001 height 43
paste input "PSM Dirty Thirty Full Mix TRHU"
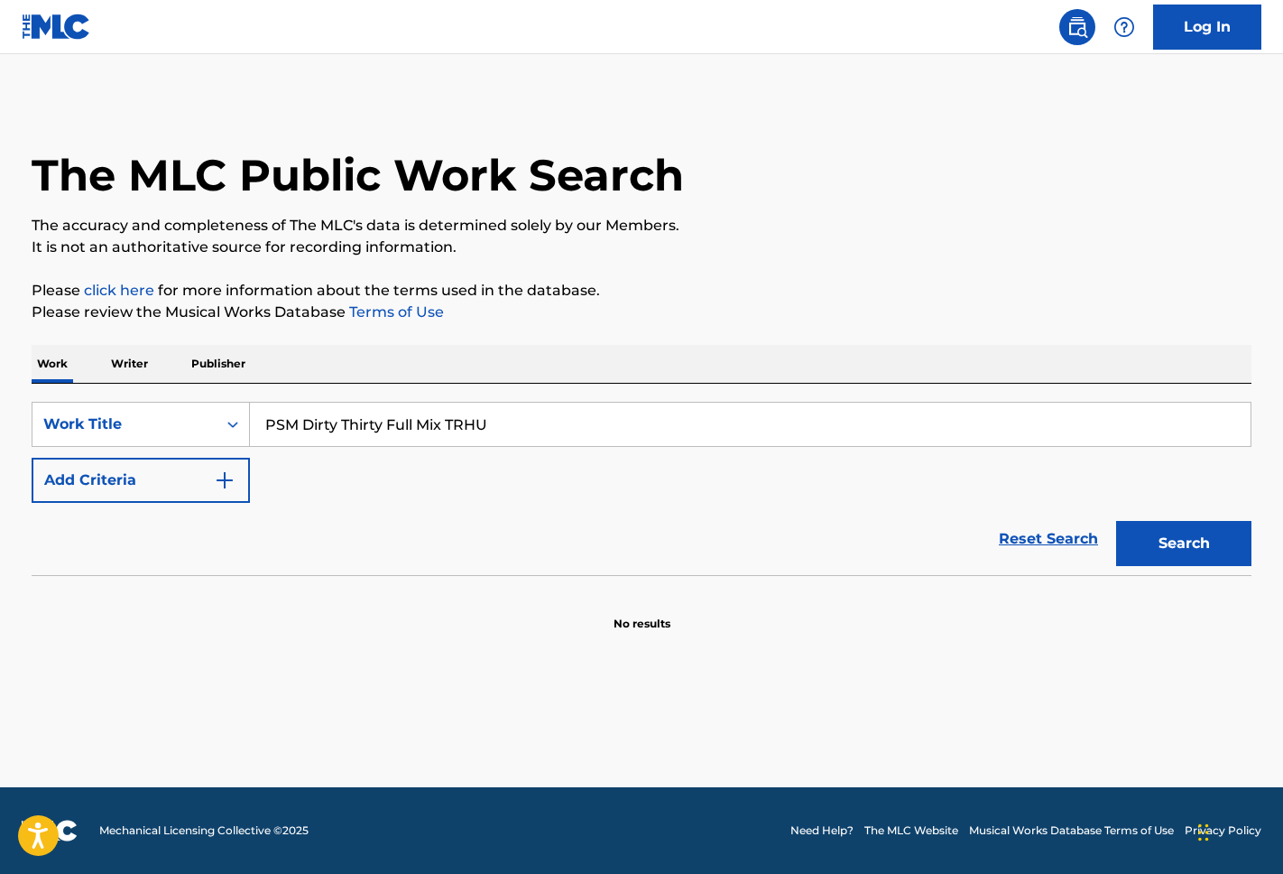
type input "PSM Dirty Thirty Full Mix TRHU"
click at [1116, 521] on button "Search" at bounding box center [1183, 543] width 135 height 45
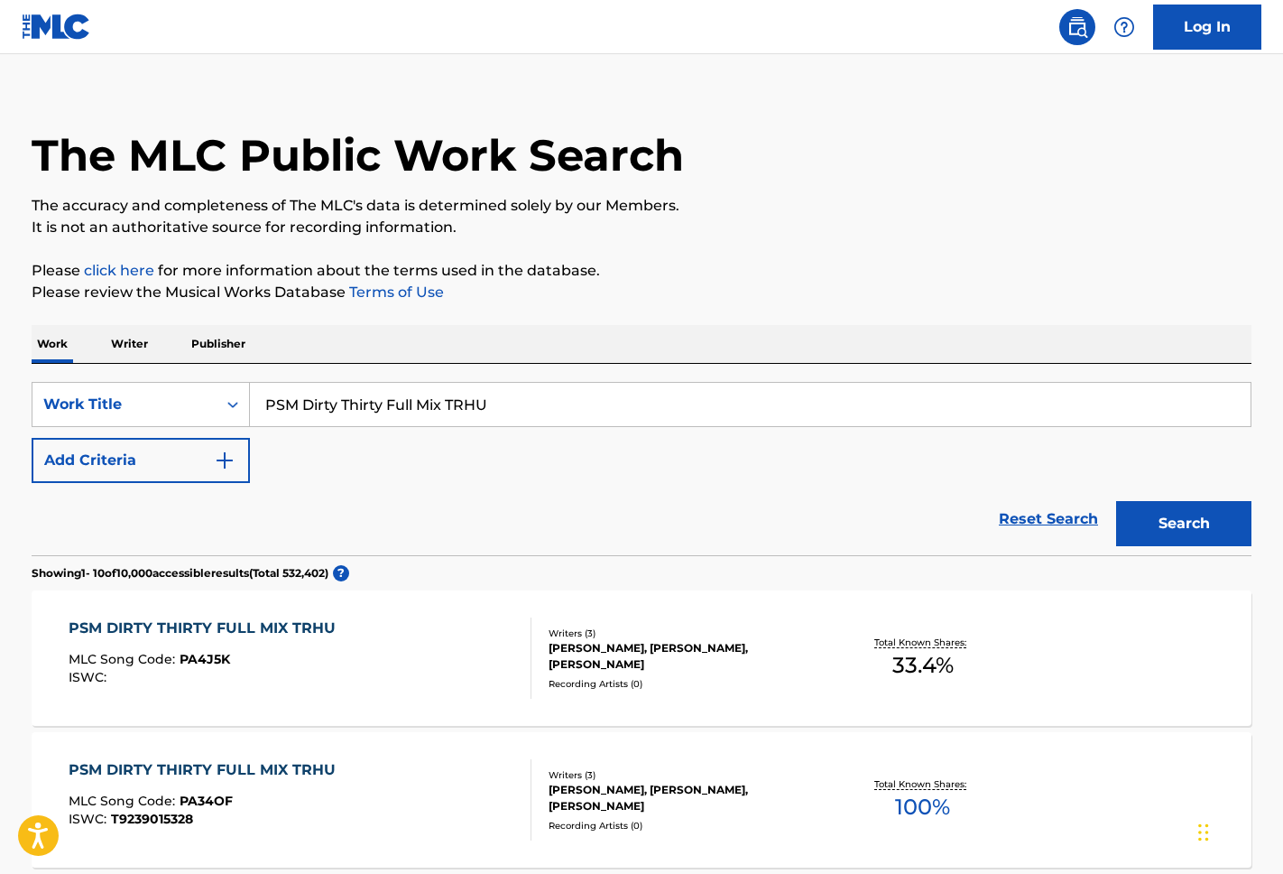
scroll to position [21, 0]
click at [299, 621] on div "PSM DIRTY THIRTY FULL MIX TRHU" at bounding box center [207, 627] width 276 height 22
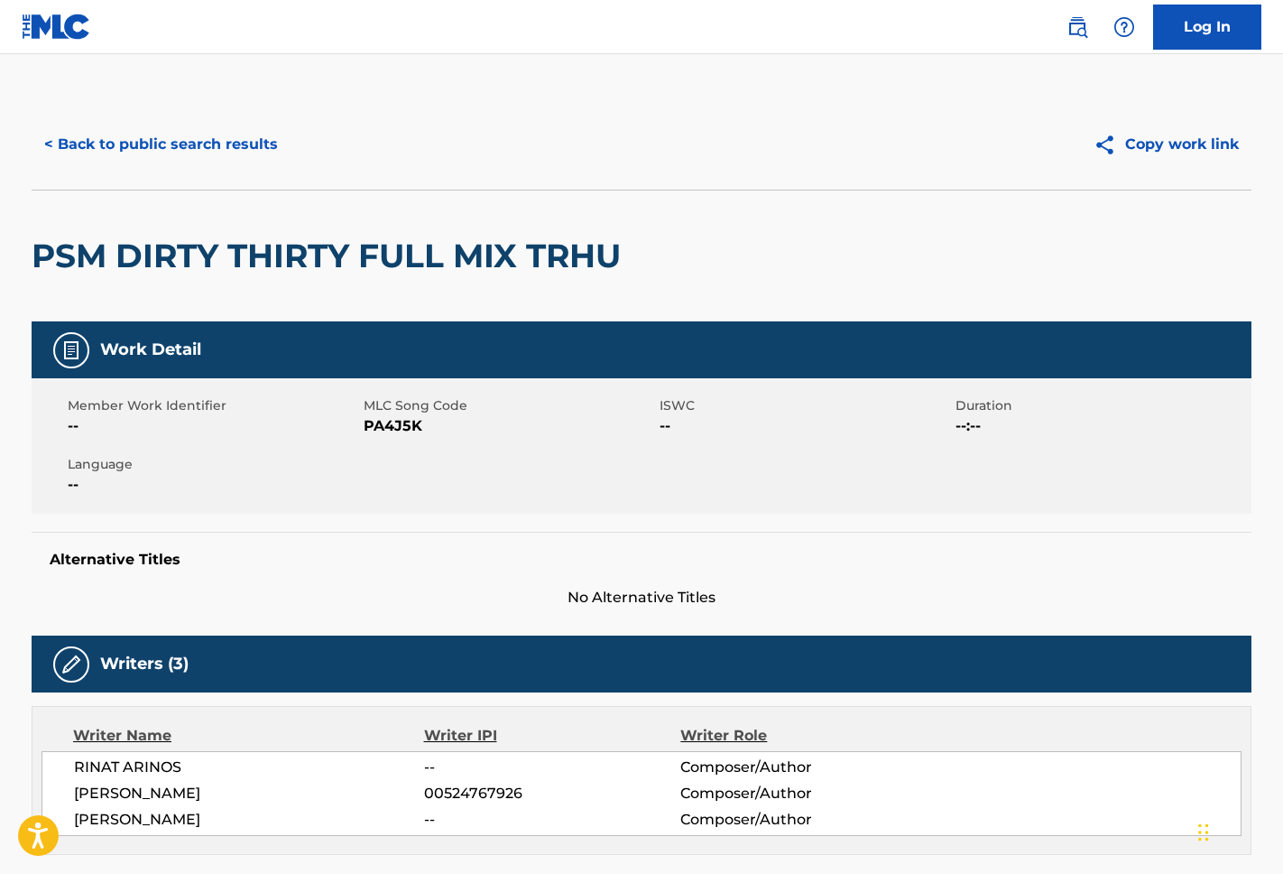
scroll to position [21, 0]
